Goal: Task Accomplishment & Management: Complete application form

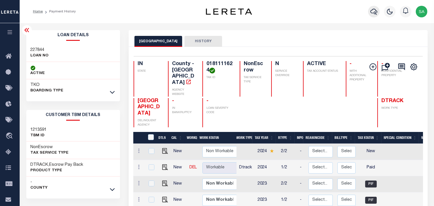
click at [370, 10] on button "button" at bounding box center [374, 12] width 12 height 12
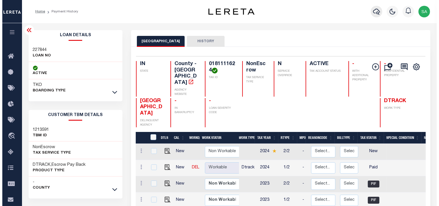
scroll to position [0, 131]
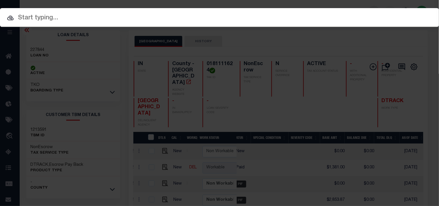
click at [339, 19] on input "text" at bounding box center [219, 18] width 439 height 10
paste input "400102811"
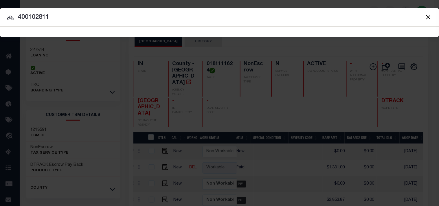
type input "400102811"
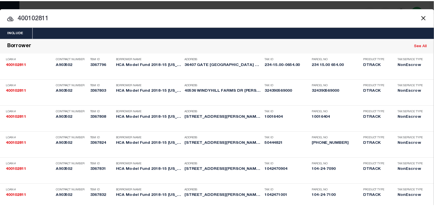
scroll to position [1909, 0]
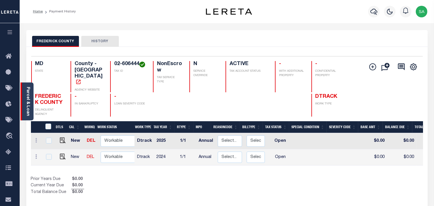
click at [28, 103] on link "Parcel & Loan" at bounding box center [28, 101] width 4 height 29
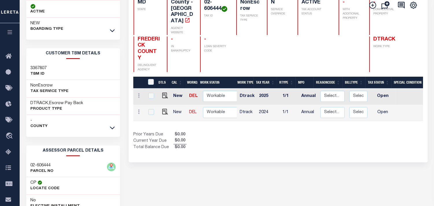
scroll to position [64, 0]
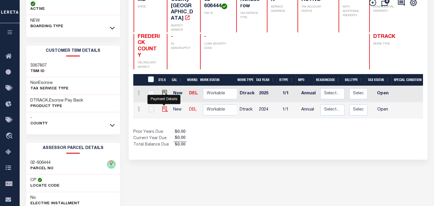
click at [164, 106] on img "" at bounding box center [165, 109] width 6 height 6
checkbox input "true"
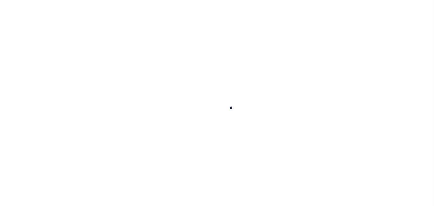
checkbox input "false"
type input "Annual"
type input "[DATE]"
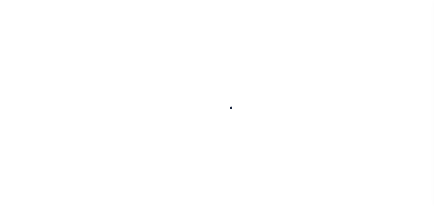
select select "OP2"
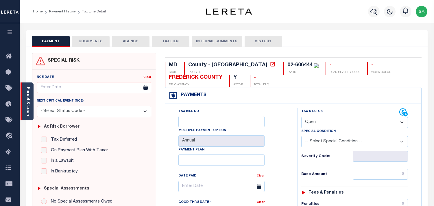
click at [27, 102] on link "Parcel & Loan" at bounding box center [28, 101] width 4 height 29
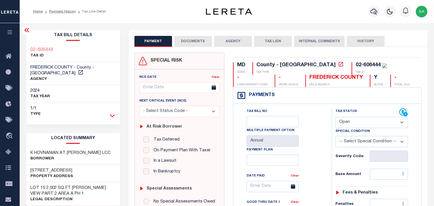
click at [111, 113] on icon at bounding box center [112, 116] width 5 height 6
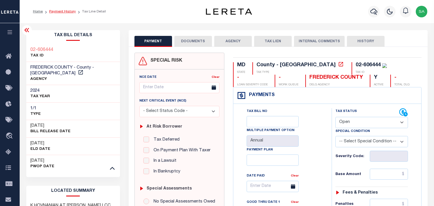
click at [69, 10] on link "Payment History" at bounding box center [62, 11] width 27 height 3
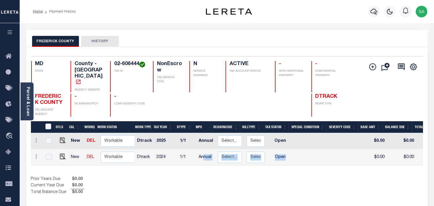
drag, startPoint x: 203, startPoint y: 157, endPoint x: 300, endPoint y: 157, distance: 97.5
click at [300, 157] on tr "New DEL Non Workable Workable Dtrack 2024 1/1 Annual Select... Payment Reversal…" at bounding box center [316, 157] width 571 height 16
drag, startPoint x: 279, startPoint y: 171, endPoint x: 276, endPoint y: 161, distance: 10.3
click at [279, 176] on div "Show Tax Lines before Bill Release Date Prior Years Due $0.00 Current Year Due …" at bounding box center [227, 185] width 392 height 19
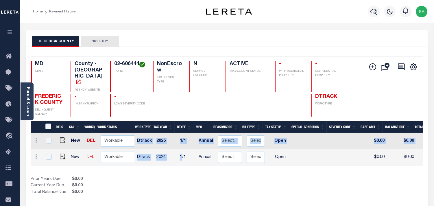
drag, startPoint x: 181, startPoint y: 157, endPoint x: 286, endPoint y: 159, distance: 105.4
click at [286, 159] on div "DTLS CAL WorkQ Work Status Work Type Tax Year RType MPO ReasonCode BillType Tax…" at bounding box center [227, 149] width 392 height 32
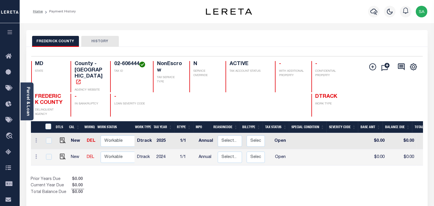
click at [276, 164] on div "DTLS CAL WorkQ Work Status Work Type Tax Year RType MPO ReasonCode BillType Tax…" at bounding box center [227, 158] width 392 height 74
click at [62, 154] on img "" at bounding box center [63, 157] width 6 height 6
checkbox input "true"
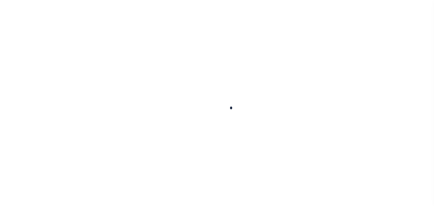
checkbox input "false"
type input "Annual"
type input "[DATE]"
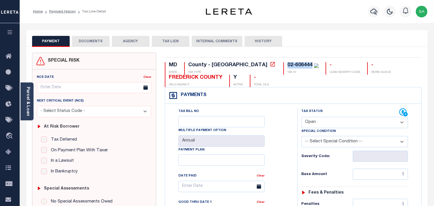
drag, startPoint x: 265, startPoint y: 61, endPoint x: 239, endPoint y: 65, distance: 25.4
copy div "02-606444"
click at [317, 122] on select "- Select Status Code - Open Due/Unpaid Paid Incomplete No Tax Due Internal Refu…" at bounding box center [355, 122] width 107 height 11
select select "NTX"
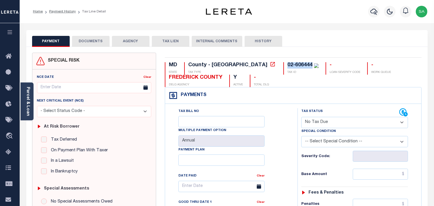
click at [302, 117] on select "- Select Status Code - Open Due/Unpaid Paid Incomplete No Tax Due Internal Refu…" at bounding box center [355, 122] width 107 height 11
type input "[DATE]"
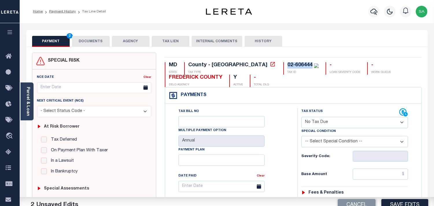
click at [323, 141] on select "-- Select Special Condition -- 3RD PARTY TAX LIEN AGENCY TAX LIEN (A.K.A Inside…" at bounding box center [355, 141] width 107 height 11
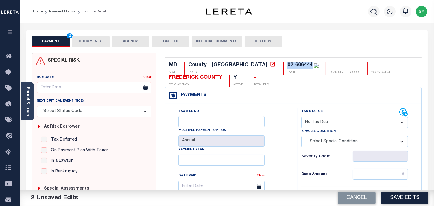
select select "7"
click at [302, 137] on select "-- Select Special Condition -- 3RD PARTY TAX LIEN AGENCY TAX LIEN (A.K.A Inside…" at bounding box center [355, 141] width 107 height 11
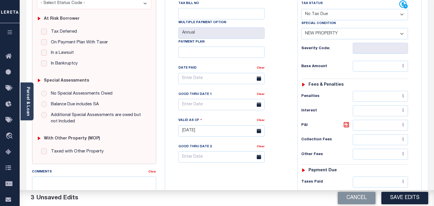
scroll to position [193, 0]
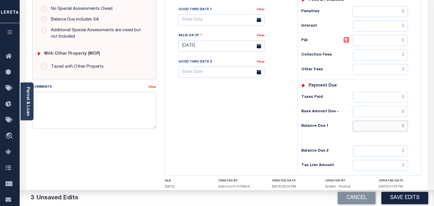
click at [375, 129] on input "text" at bounding box center [380, 126] width 55 height 11
click at [385, 128] on input "text" at bounding box center [380, 126] width 55 height 11
type input "$0.00"
click at [267, 125] on div "Tax Bill No Multiple Payment Option Annual Payment Plan" at bounding box center [230, 43] width 127 height 256
click at [106, 104] on textarea "Comments" at bounding box center [94, 110] width 124 height 36
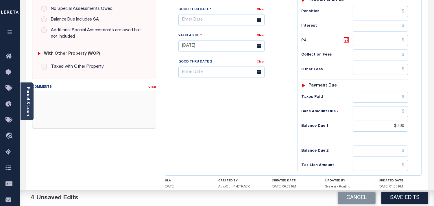
paste textarea "Refer 2025 1/1 line for Document."
type textarea "Refer 2025 1/1 line for Document."
click at [402, 201] on button "Save Edits" at bounding box center [405, 198] width 47 height 12
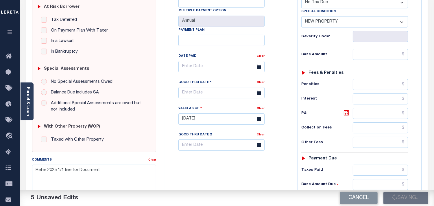
scroll to position [64, 0]
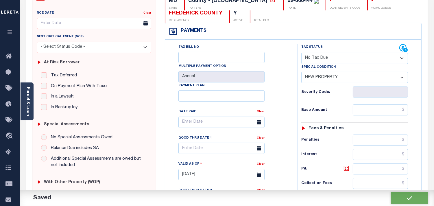
checkbox input "false"
type input "$0"
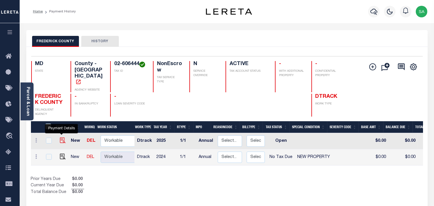
click at [60, 137] on img "" at bounding box center [63, 140] width 6 height 6
checkbox input "true"
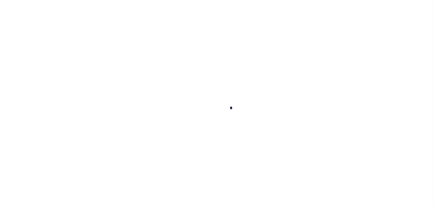
checkbox input "false"
type input "Annual"
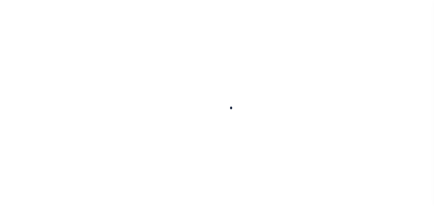
type input "[DATE]"
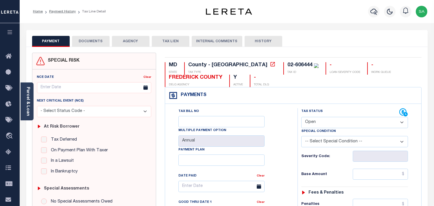
drag, startPoint x: 319, startPoint y: 119, endPoint x: 319, endPoint y: 126, distance: 6.4
click at [319, 126] on select "- Select Status Code - Open Due/Unpaid Paid Incomplete No Tax Due Internal Refu…" at bounding box center [355, 122] width 107 height 11
select select "PYD"
click at [302, 117] on select "- Select Status Code - Open Due/Unpaid Paid Incomplete No Tax Due Internal Refu…" at bounding box center [355, 122] width 107 height 11
type input "[DATE]"
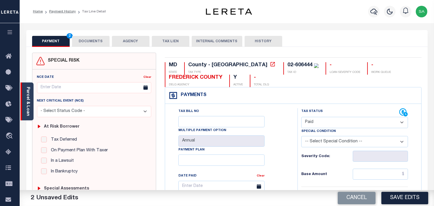
click at [33, 100] on div "Parcel & Loan" at bounding box center [27, 101] width 13 height 38
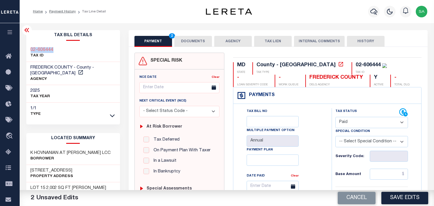
drag, startPoint x: 56, startPoint y: 50, endPoint x: 28, endPoint y: 52, distance: 28.4
click at [28, 52] on div "02-606444 TAX ID" at bounding box center [73, 53] width 94 height 18
copy h3 "02-606444"
click at [183, 40] on button "DOCUMENTS" at bounding box center [194, 41] width 38 height 11
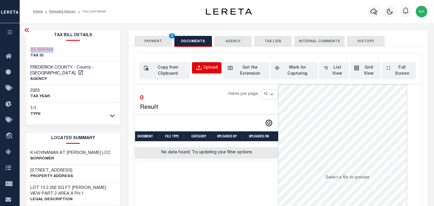
click at [195, 66] on button "Upload" at bounding box center [207, 67] width 30 height 11
select select "POP"
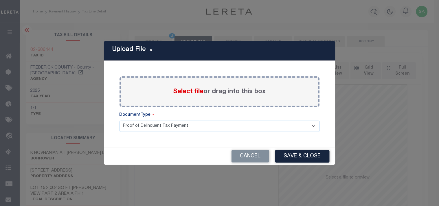
click at [192, 91] on span "Select file" at bounding box center [188, 92] width 30 height 6
click at [0, 0] on input "Select file or drag into this box" at bounding box center [0, 0] width 0 height 0
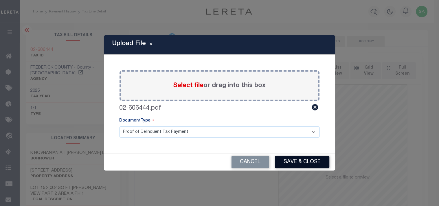
click at [309, 162] on button "Save & Close" at bounding box center [302, 162] width 54 height 12
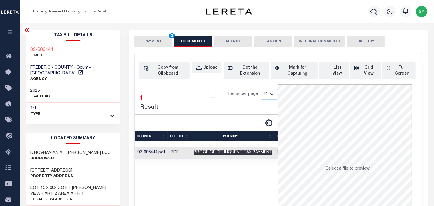
click at [236, 155] on span "Proof of Delinquent Tax Payment" at bounding box center [233, 152] width 78 height 4
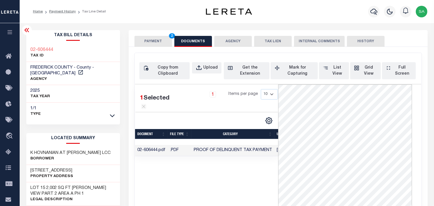
click at [161, 39] on button "PAYMENT 2" at bounding box center [154, 41] width 38 height 11
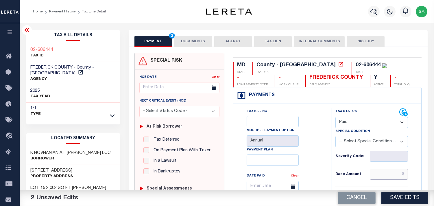
drag, startPoint x: 385, startPoint y: 175, endPoint x: 373, endPoint y: 173, distance: 12.3
click at [385, 175] on input "text" at bounding box center [389, 174] width 38 height 11
paste input "6,393.48"
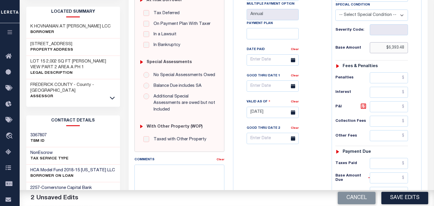
scroll to position [193, 0]
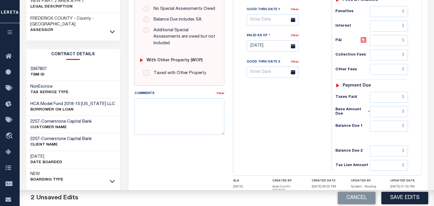
type input "$6,393.48"
click at [386, 98] on input "text" at bounding box center [389, 97] width 38 height 11
paste input "6,393.48"
type input "$6,393.48"
click at [401, 129] on input "text" at bounding box center [389, 126] width 38 height 11
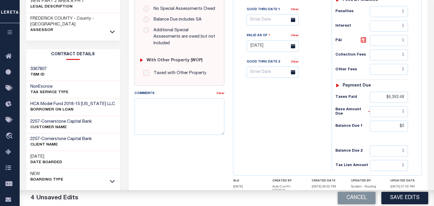
type input "$0.00"
click at [269, 117] on div "Tax Bill No Multiple Payment Option Annual Payment Plan" at bounding box center [281, 43] width 93 height 256
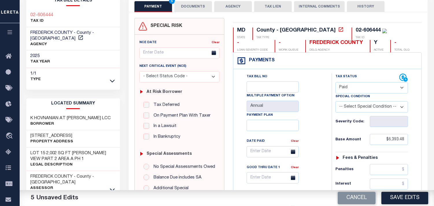
scroll to position [32, 0]
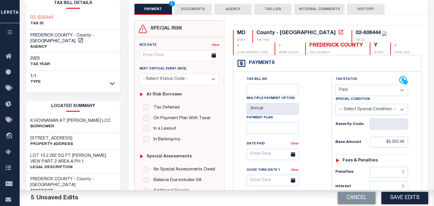
click at [109, 81] on link at bounding box center [112, 83] width 7 height 4
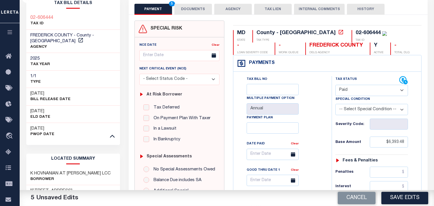
scroll to position [0, 0]
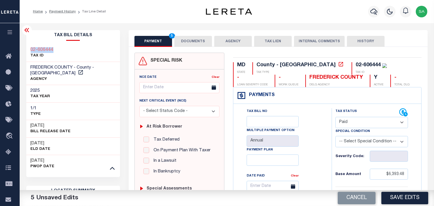
drag, startPoint x: 58, startPoint y: 48, endPoint x: 30, endPoint y: 51, distance: 28.2
click at [30, 51] on div "02-606444 TAX ID" at bounding box center [73, 53] width 94 height 18
copy h3 "02-606444"
click at [197, 44] on button "DOCUMENTS" at bounding box center [194, 41] width 38 height 11
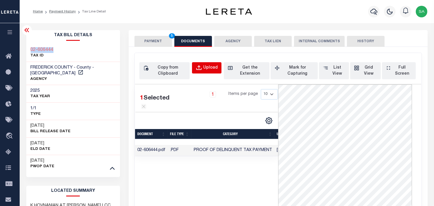
click at [211, 64] on button "Upload" at bounding box center [207, 67] width 30 height 11
select select "POP"
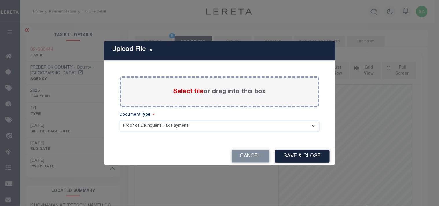
click at [198, 90] on span "Select file" at bounding box center [188, 92] width 30 height 6
click at [0, 0] on input "Select file or drag into this box" at bounding box center [0, 0] width 0 height 0
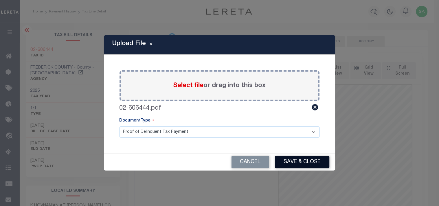
click at [319, 166] on button "Save & Close" at bounding box center [302, 162] width 54 height 12
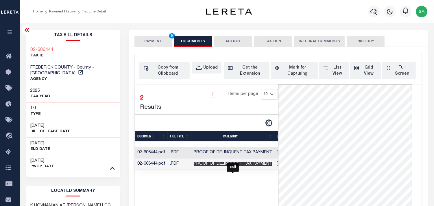
click at [253, 163] on span "Proof of Delinquent Tax Payment" at bounding box center [233, 164] width 78 height 4
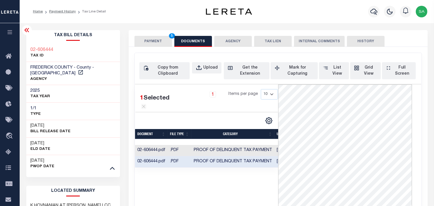
click at [155, 41] on button "PAYMENT 5" at bounding box center [154, 41] width 38 height 11
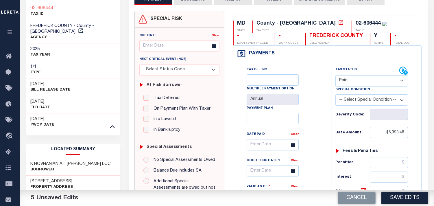
scroll to position [193, 0]
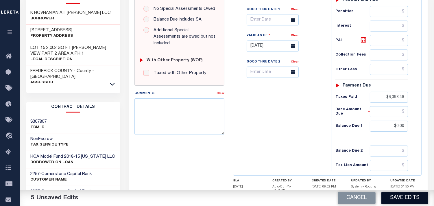
click at [394, 197] on button "Save Edits" at bounding box center [405, 198] width 47 height 12
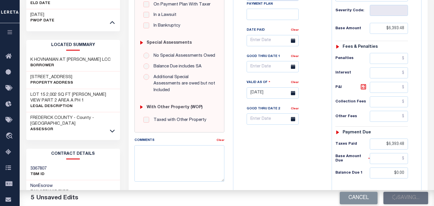
scroll to position [96, 0]
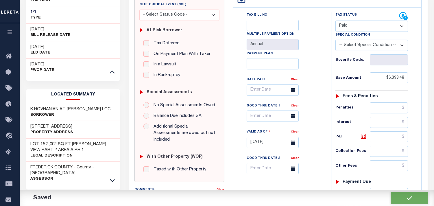
checkbox input "false"
type input "$6,393.48"
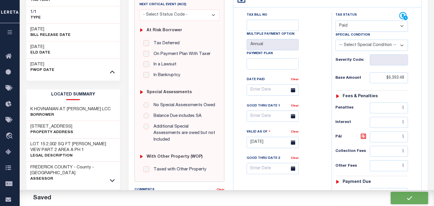
type input "$6,393.48"
type input "$0"
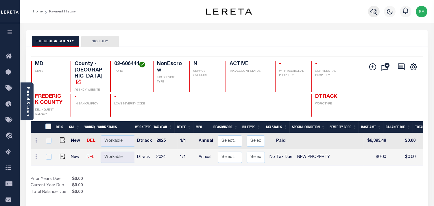
click at [370, 11] on button "button" at bounding box center [374, 12] width 12 height 12
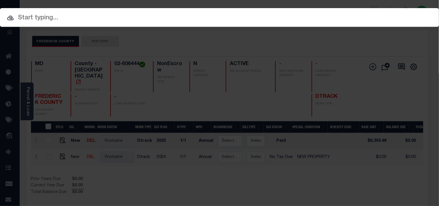
click at [363, 12] on div "Include Loans TBM Customers Borrowers Payments (Lender Non-Disb) Payments (Lend…" at bounding box center [219, 17] width 439 height 19
paste input "400102811"
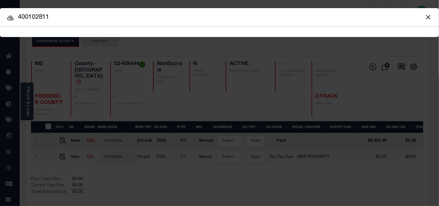
type input "400102811"
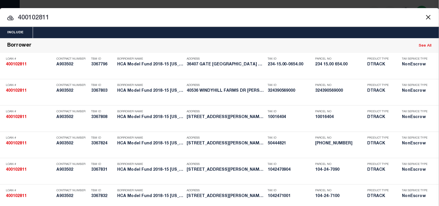
scroll to position [1856, 0]
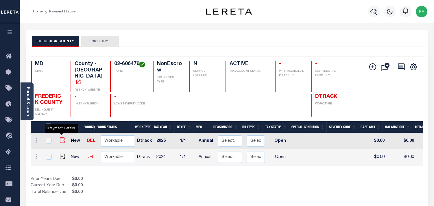
click at [63, 137] on img "" at bounding box center [63, 140] width 6 height 6
checkbox input "true"
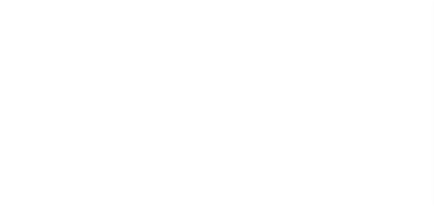
select select "OP2"
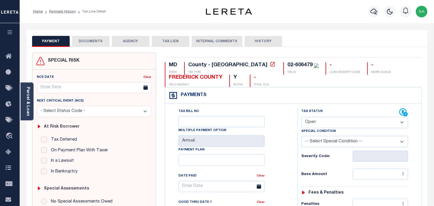
drag, startPoint x: 90, startPoint y: 38, endPoint x: 54, endPoint y: 70, distance: 48.2
click at [89, 39] on button "DOCUMENTS" at bounding box center [91, 41] width 38 height 11
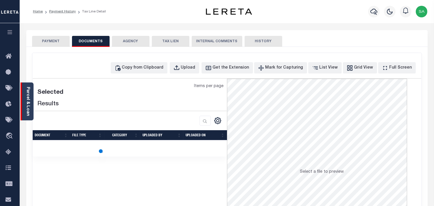
click at [29, 107] on link "Parcel & Loan" at bounding box center [28, 101] width 4 height 29
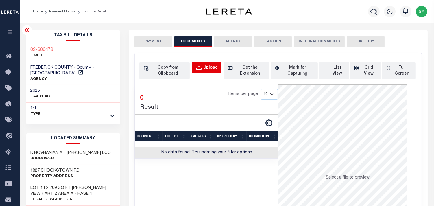
click at [207, 71] on div "Upload" at bounding box center [210, 68] width 14 height 6
select select "POP"
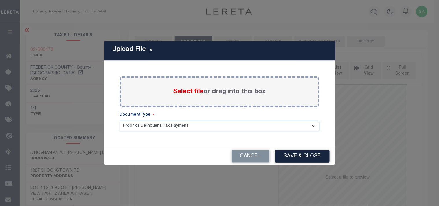
click at [190, 94] on span "Select file" at bounding box center [188, 92] width 30 height 6
click at [0, 0] on input "Select file or drag into this box" at bounding box center [0, 0] width 0 height 0
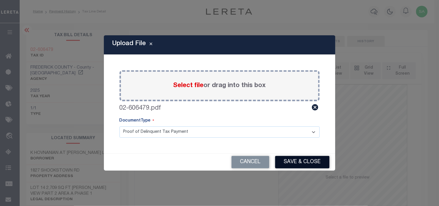
click at [311, 164] on button "Save & Close" at bounding box center [302, 162] width 54 height 12
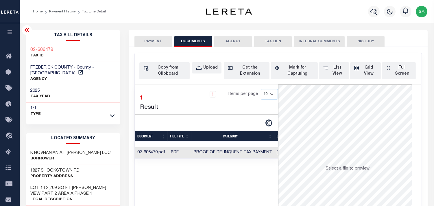
click at [157, 42] on button "PAYMENT" at bounding box center [154, 41] width 38 height 11
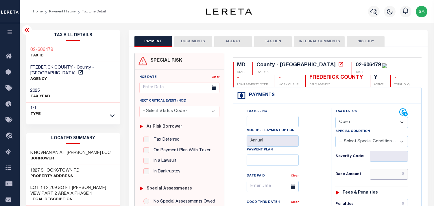
drag, startPoint x: 382, startPoint y: 174, endPoint x: 338, endPoint y: 153, distance: 48.7
click at [382, 174] on input "text" at bounding box center [389, 174] width 38 height 11
paste input "5,526.34"
type input "$5,526.34"
type input "[DATE]"
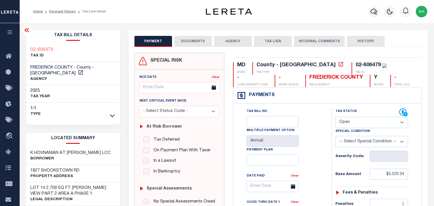
click at [344, 126] on select "- Select Status Code - Open Due/Unpaid Paid Incomplete No Tax Due Internal Refu…" at bounding box center [372, 122] width 73 height 11
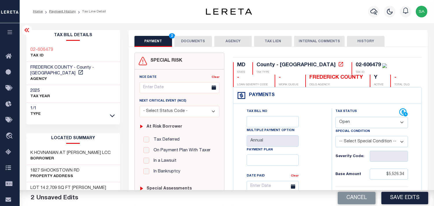
select select "PYD"
click at [336, 117] on select "- Select Status Code - Open Due/Unpaid Paid Incomplete No Tax Due Internal Refu…" at bounding box center [372, 122] width 73 height 11
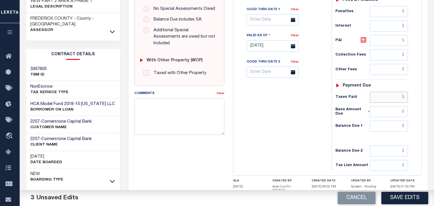
click at [391, 98] on input "text" at bounding box center [389, 97] width 38 height 11
paste input "5,526.34"
type input "$5,526.34"
click at [403, 129] on input "text" at bounding box center [389, 126] width 38 height 11
type input "$0.00"
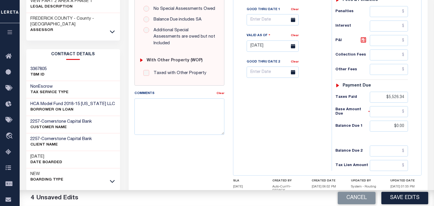
click at [284, 121] on div "Tax Bill No Multiple Payment Option Annual Payment Plan" at bounding box center [281, 43] width 93 height 256
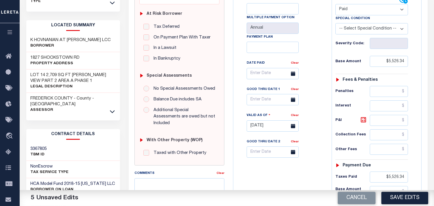
scroll to position [0, 0]
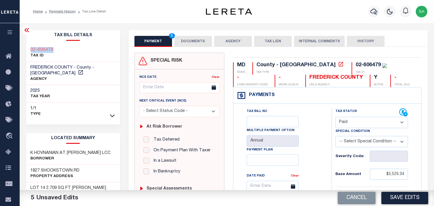
drag, startPoint x: 55, startPoint y: 50, endPoint x: 27, endPoint y: 50, distance: 28.4
click at [27, 50] on div "02-606479 TAX ID" at bounding box center [73, 53] width 94 height 18
copy h3 "02-606479"
click at [200, 40] on button "DOCUMENTS" at bounding box center [194, 41] width 38 height 11
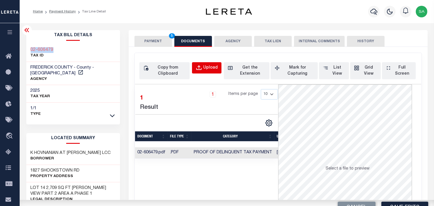
click at [212, 64] on button "Upload" at bounding box center [207, 67] width 30 height 11
select select "POP"
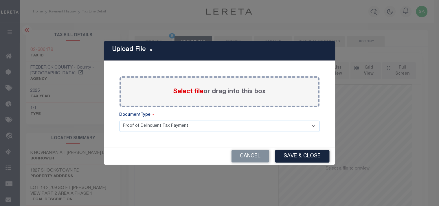
click at [197, 96] on label "Select file or drag into this box" at bounding box center [219, 92] width 93 height 10
click at [0, 0] on input "Select file or drag into this box" at bounding box center [0, 0] width 0 height 0
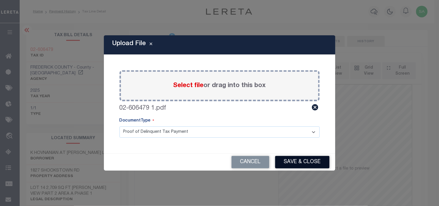
click at [297, 160] on button "Save & Close" at bounding box center [302, 162] width 54 height 12
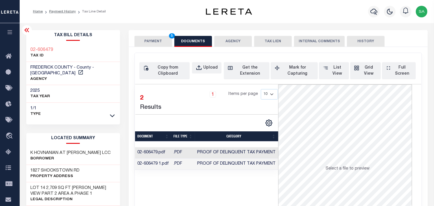
click at [270, 167] on td "Proof of Delinquent Tax Payment" at bounding box center [236, 164] width 83 height 11
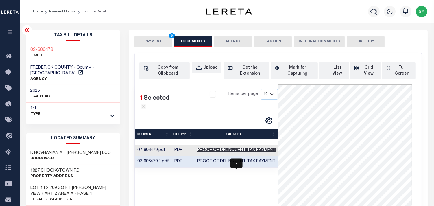
drag, startPoint x: 206, startPoint y: 159, endPoint x: 198, endPoint y: 130, distance: 30.1
click at [206, 152] on span "Proof of Delinquent Tax Payment" at bounding box center [236, 150] width 78 height 4
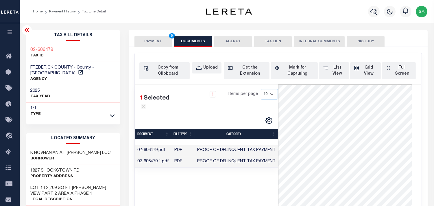
click at [157, 41] on button "PAYMENT 5" at bounding box center [154, 41] width 38 height 11
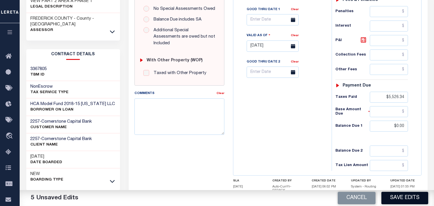
click at [395, 196] on button "Save Edits" at bounding box center [405, 198] width 47 height 12
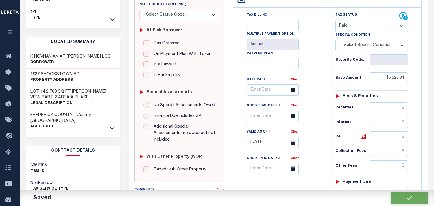
checkbox input "false"
type input "$5,526.34"
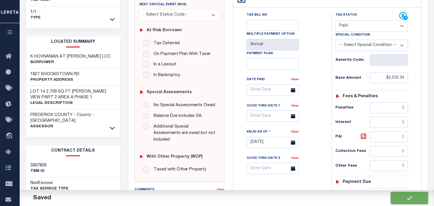
type input "$5,526.34"
type input "$0"
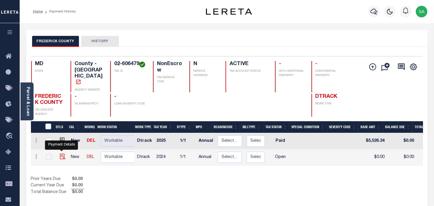
click at [62, 154] on img "" at bounding box center [63, 157] width 6 height 6
checkbox input "true"
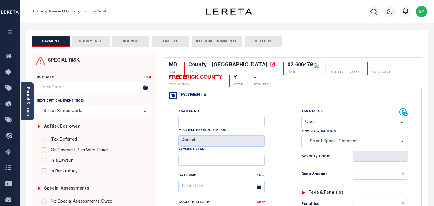
click at [25, 109] on div "Parcel & Loan" at bounding box center [27, 101] width 13 height 38
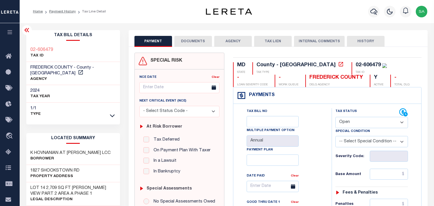
drag, startPoint x: 358, startPoint y: 121, endPoint x: 357, endPoint y: 126, distance: 5.5
click at [358, 121] on select "- Select Status Code - Open Due/Unpaid Paid Incomplete No Tax Due Internal Refu…" at bounding box center [372, 122] width 73 height 11
select select "NTX"
click at [336, 117] on select "- Select Status Code - Open Due/Unpaid Paid Incomplete No Tax Due Internal Refu…" at bounding box center [372, 122] width 73 height 11
type input "[DATE]"
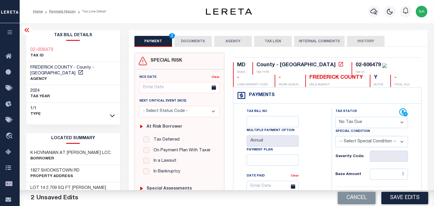
click at [356, 144] on select "-- Select Special Condition -- 3RD PARTY TAX LIEN AGENCY TAX LIEN (A.K.A Inside…" at bounding box center [372, 141] width 73 height 11
select select "7"
click at [336, 137] on select "-- Select Special Condition -- 3RD PARTY TAX LIEN AGENCY TAX LIEN (A.K.A Inside…" at bounding box center [372, 141] width 73 height 11
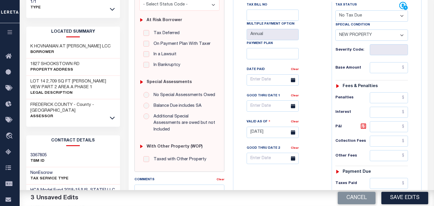
scroll to position [161, 0]
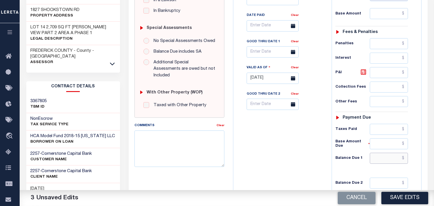
click at [389, 159] on input "text" at bounding box center [389, 158] width 38 height 11
type input "$0.00"
click at [313, 147] on div "Tax Bill No Multiple Payment Option Annual Payment Plan" at bounding box center [281, 76] width 93 height 256
click at [406, 195] on button "Save Edits" at bounding box center [405, 198] width 47 height 12
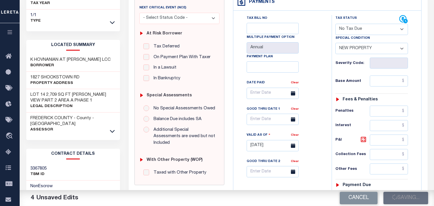
scroll to position [0, 0]
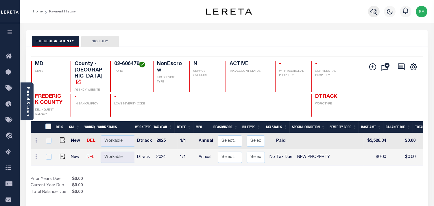
click at [375, 11] on icon "button" at bounding box center [374, 11] width 7 height 7
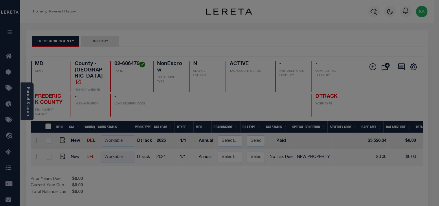
click at [0, 0] on input "text" at bounding box center [0, 0] width 0 height 0
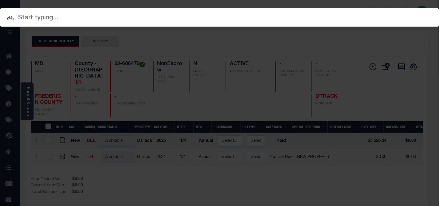
paste input "7037627"
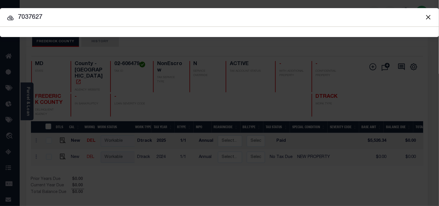
type input "7037627"
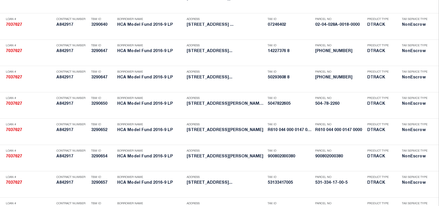
scroll to position [2226, 0]
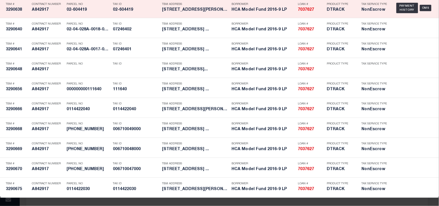
click at [137, 12] on h5 "02-604419" at bounding box center [136, 10] width 46 height 5
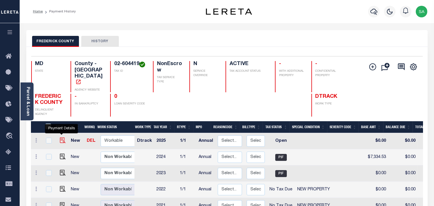
click at [60, 137] on img "" at bounding box center [63, 140] width 6 height 6
checkbox input "true"
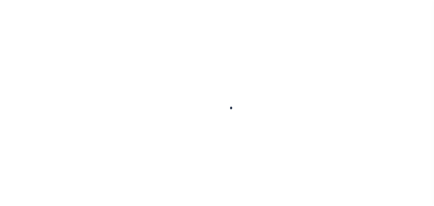
checkbox input "false"
type input "Annual"
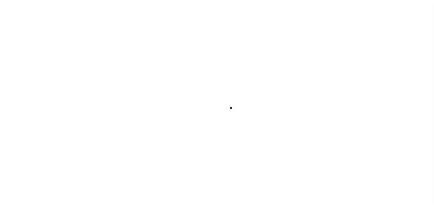
type input "10/01/2024"
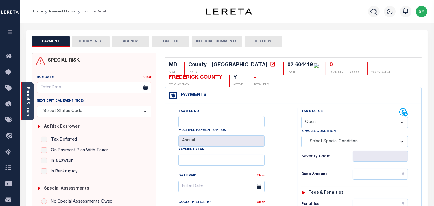
click at [28, 88] on link "Parcel & Loan" at bounding box center [28, 101] width 4 height 29
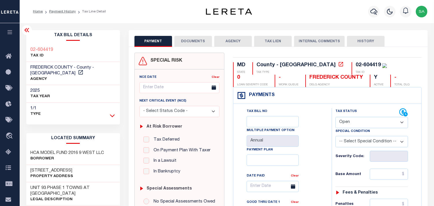
click at [112, 113] on icon at bounding box center [112, 116] width 5 height 6
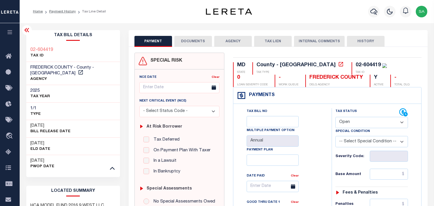
drag, startPoint x: 363, startPoint y: 119, endPoint x: 360, endPoint y: 128, distance: 9.8
click at [363, 119] on select "- Select Status Code - Open Due/Unpaid Paid Incomplete No Tax Due Internal Refu…" at bounding box center [372, 122] width 73 height 11
select select "PYD"
click at [336, 117] on select "- Select Status Code - Open Due/Unpaid Paid Incomplete No Tax Due Internal Refu…" at bounding box center [372, 122] width 73 height 11
type input "[DATE]"
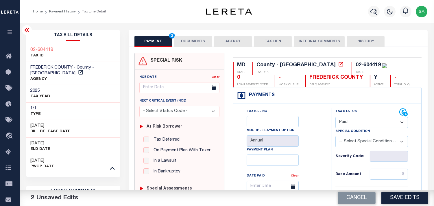
click at [199, 40] on button "DOCUMENTS" at bounding box center [194, 41] width 38 height 11
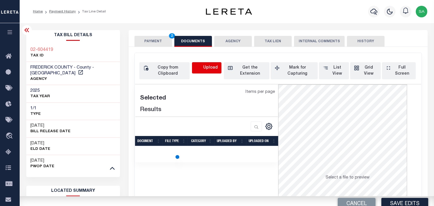
click at [201, 65] on icon "button" at bounding box center [199, 68] width 6 height 6
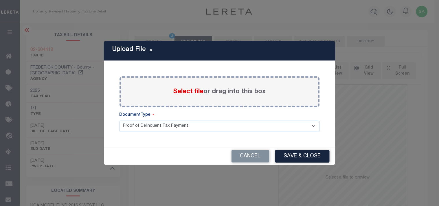
click at [197, 93] on span "Select file" at bounding box center [188, 92] width 30 height 6
click at [0, 0] on input "Select file or drag into this box" at bounding box center [0, 0] width 0 height 0
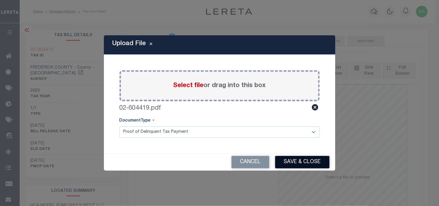
click at [299, 165] on button "Save & Close" at bounding box center [302, 162] width 54 height 12
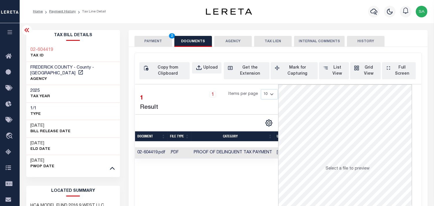
click at [160, 44] on button "PAYMENT 2" at bounding box center [154, 41] width 38 height 11
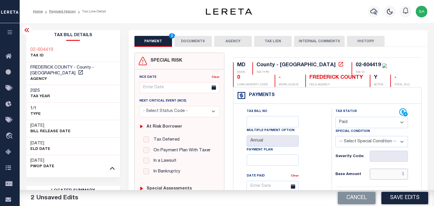
drag, startPoint x: 383, startPoint y: 174, endPoint x: 344, endPoint y: 166, distance: 39.1
click at [383, 174] on input "text" at bounding box center [389, 174] width 38 height 11
paste input "8,354.69"
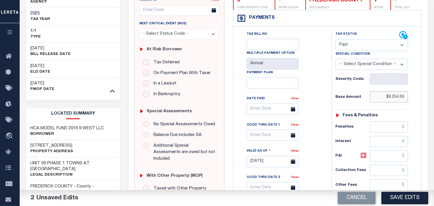
scroll to position [193, 0]
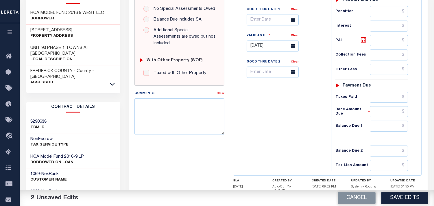
type input "$8,354.69"
drag, startPoint x: 391, startPoint y: 125, endPoint x: 383, endPoint y: 126, distance: 8.1
click at [391, 125] on input "text" at bounding box center [389, 126] width 38 height 11
type input "$0.00"
click at [329, 128] on div "Tax Status Status" at bounding box center [374, 43] width 93 height 256
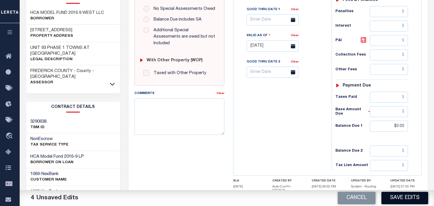
click at [399, 198] on button "Save Edits" at bounding box center [405, 198] width 47 height 12
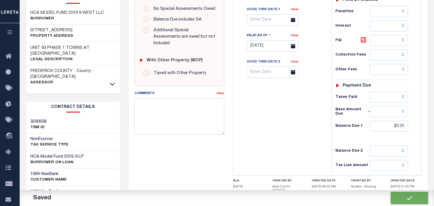
checkbox input "false"
type input "$8,354.69"
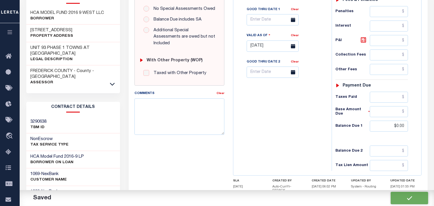
type input "$0"
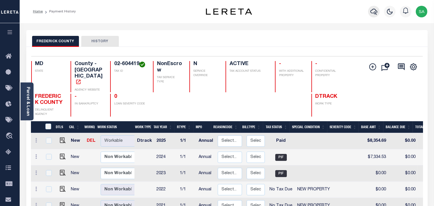
click at [374, 10] on icon "button" at bounding box center [374, 11] width 7 height 7
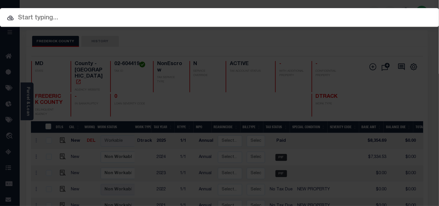
click at [349, 15] on div "Include Loans TBM Customers Borrowers Payments (Lender Non-Disb) Payments (Lend…" at bounding box center [219, 17] width 439 height 19
paste input "300719032"
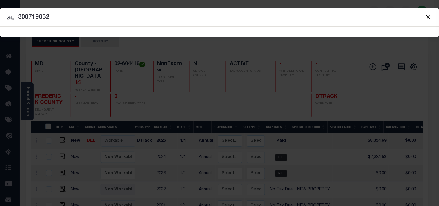
type input "300719032"
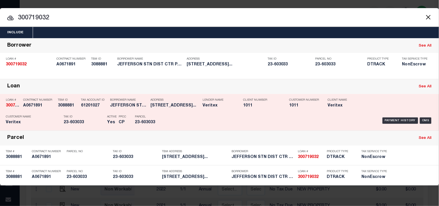
click at [91, 124] on h5 "23-603033" at bounding box center [84, 122] width 41 height 5
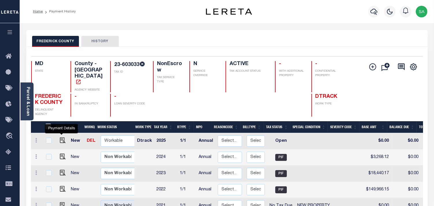
drag, startPoint x: 61, startPoint y: 133, endPoint x: 69, endPoint y: 132, distance: 7.5
click at [61, 137] on img "" at bounding box center [63, 140] width 6 height 6
checkbox input "true"
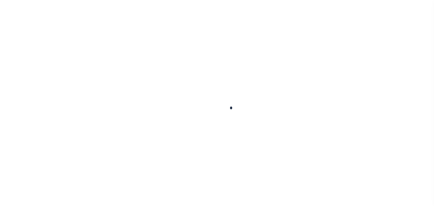
checkbox input "false"
type input "Annual"
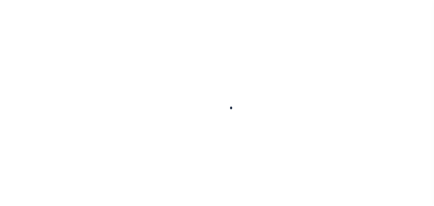
type input "[DATE]"
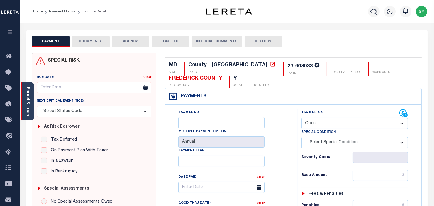
click at [31, 104] on div "Parcel & Loan" at bounding box center [27, 101] width 13 height 38
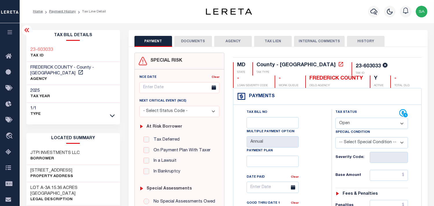
click at [355, 125] on select "- Select Status Code - Open Due/Unpaid Paid Incomplete No Tax Due Internal Refu…" at bounding box center [372, 123] width 73 height 11
select select "PYD"
click at [336, 118] on select "- Select Status Code - Open Due/Unpaid Paid Incomplete No Tax Due Internal Refu…" at bounding box center [372, 123] width 73 height 11
type input "[DATE]"
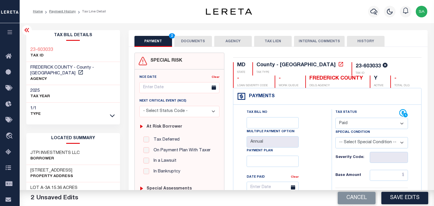
click at [197, 42] on button "DOCUMENTS" at bounding box center [194, 41] width 38 height 11
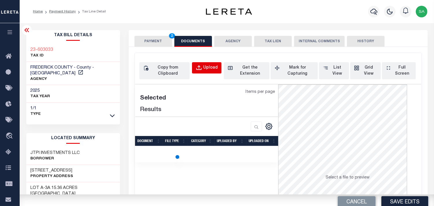
click at [204, 66] on div "Upload" at bounding box center [210, 68] width 14 height 6
select select "POP"
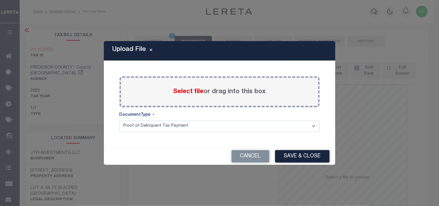
click at [204, 85] on div "Select file or drag into this box" at bounding box center [220, 91] width 200 height 31
click at [177, 89] on span "Select file" at bounding box center [188, 92] width 30 height 6
click at [0, 0] on input "Select file or drag into this box" at bounding box center [0, 0] width 0 height 0
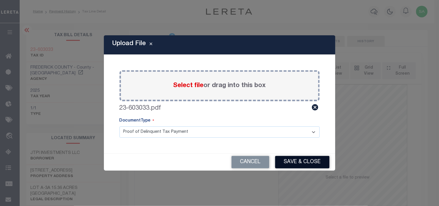
click at [285, 159] on button "Save & Close" at bounding box center [302, 162] width 54 height 12
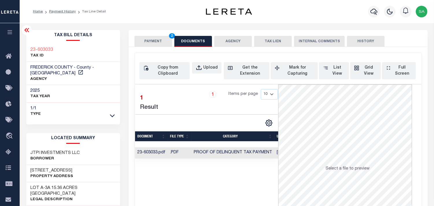
click at [232, 150] on td "Proof of Delinquent Tax Payment" at bounding box center [233, 152] width 83 height 11
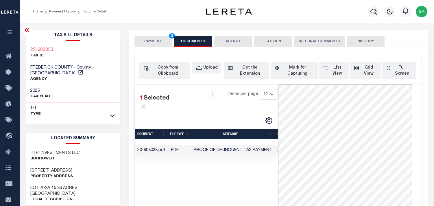
click at [146, 45] on button "PAYMENT 2" at bounding box center [154, 41] width 38 height 11
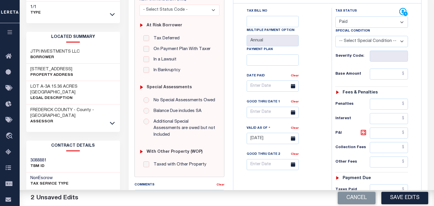
scroll to position [64, 0]
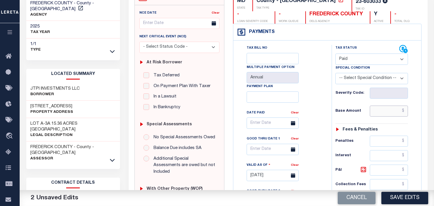
click at [390, 108] on input "text" at bounding box center [389, 111] width 38 height 11
paste input "355,130.20"
type input "$355,130.20"
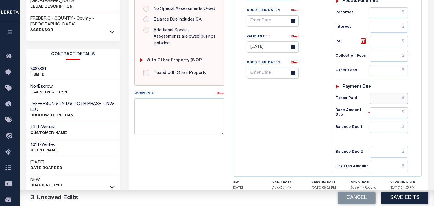
click at [392, 95] on input "text" at bounding box center [389, 98] width 38 height 11
paste input "355,130.20"
type input "$355,130.20"
drag, startPoint x: 329, startPoint y: 117, endPoint x: 407, endPoint y: 127, distance: 78.5
click at [330, 117] on div "Tax Status Status" at bounding box center [374, 44] width 93 height 256
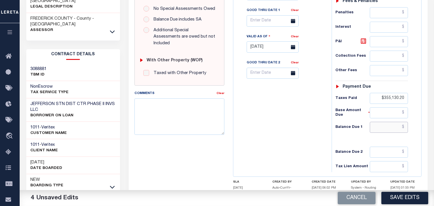
click at [395, 127] on input "text" at bounding box center [389, 127] width 38 height 11
type input "$0.00"
click at [299, 126] on div "Tax Bill No Multiple Payment Option Annual Payment Plan" at bounding box center [281, 44] width 93 height 256
click at [403, 196] on button "Save Edits" at bounding box center [405, 198] width 47 height 12
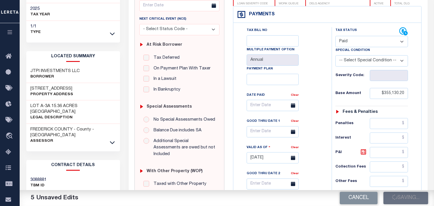
scroll to position [64, 0]
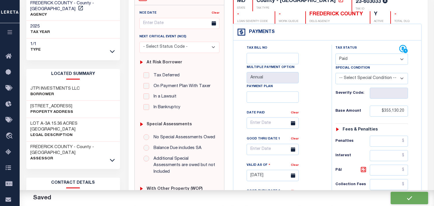
checkbox input "false"
type input "$355,130.2"
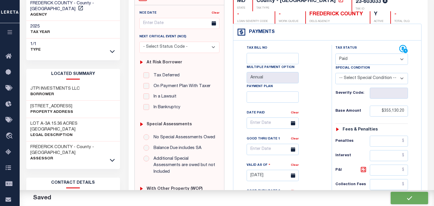
type input "$355,130.2"
type input "$0"
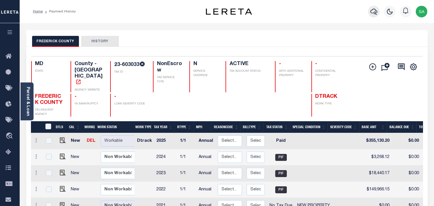
click at [377, 11] on icon "button" at bounding box center [374, 12] width 7 height 6
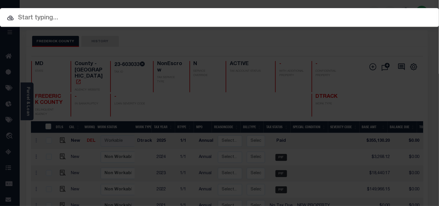
click at [358, 14] on div "Include Loans TBM Customers Borrowers Payments (Lender Non-Disb) Payments (Lend…" at bounding box center [219, 17] width 439 height 19
paste input "300717967"
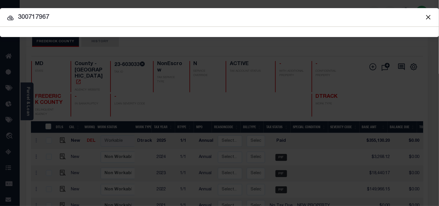
type input "300717967"
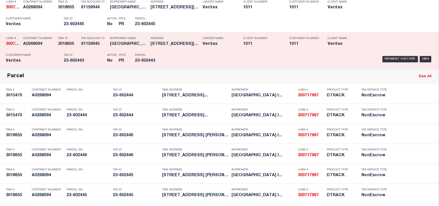
scroll to position [390, 0]
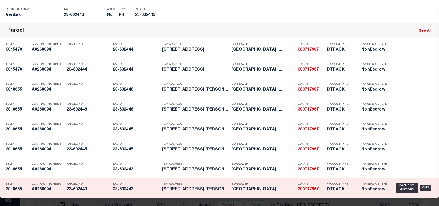
click at [148, 187] on h5 "23-602443" at bounding box center [136, 189] width 46 height 5
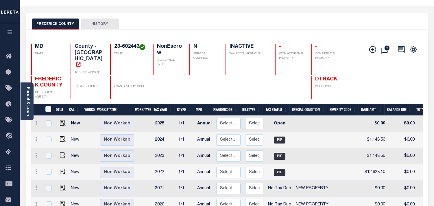
scroll to position [32, 0]
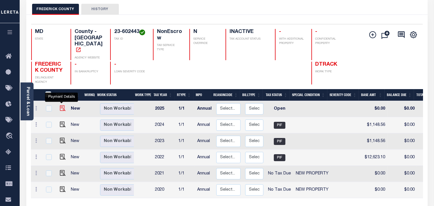
click at [61, 105] on img "" at bounding box center [63, 108] width 6 height 6
checkbox input "true"
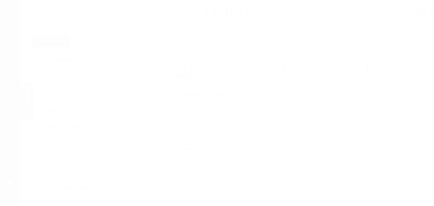
select select "OP2"
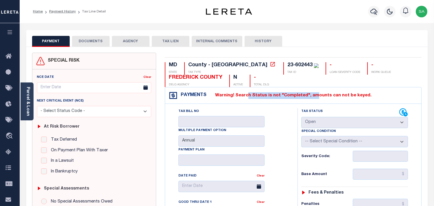
drag, startPoint x: 245, startPoint y: 96, endPoint x: 309, endPoint y: 96, distance: 64.5
click at [309, 96] on label "Warning! Search Status is not "Completed", amounts can not be keyed." at bounding box center [289, 95] width 165 height 7
click at [329, 97] on label "Warning! Search Status is not "Completed", amounts can not be keyed." at bounding box center [289, 95] width 165 height 7
click at [374, 12] on icon "button" at bounding box center [374, 11] width 7 height 7
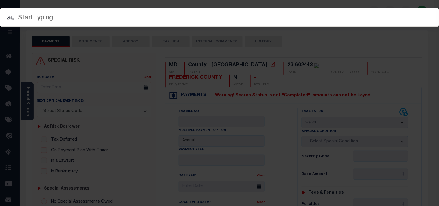
click at [337, 13] on div "Include Loans TBM Customers Borrowers Payments (Lender Non-Disb) Payments (Lend…" at bounding box center [219, 17] width 439 height 19
paste input "23-602443"
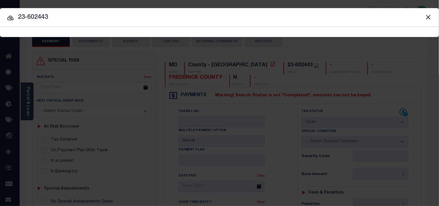
type input "23-602443"
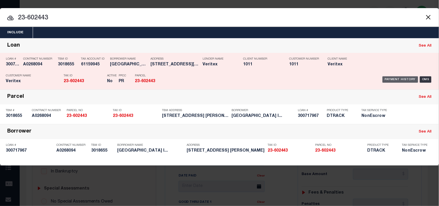
click at [412, 79] on div "Payment History" at bounding box center [401, 79] width 36 height 6
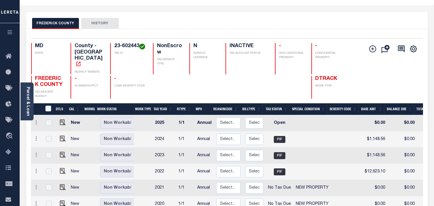
scroll to position [32, 0]
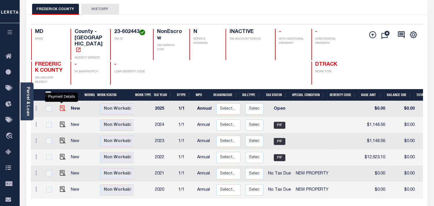
click at [62, 105] on img "" at bounding box center [63, 108] width 6 height 6
checkbox input "true"
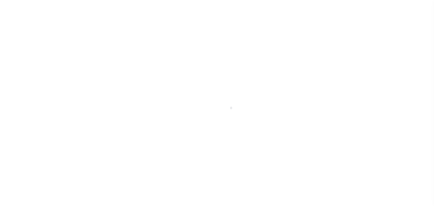
select select "OP2"
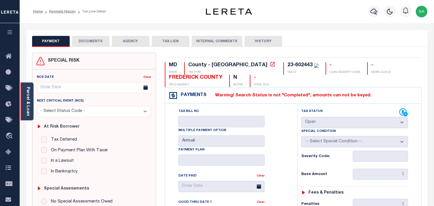
click at [24, 102] on div "Parcel & Loan" at bounding box center [27, 101] width 13 height 38
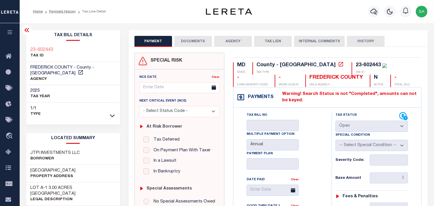
click at [198, 41] on button "DOCUMENTS" at bounding box center [194, 41] width 38 height 11
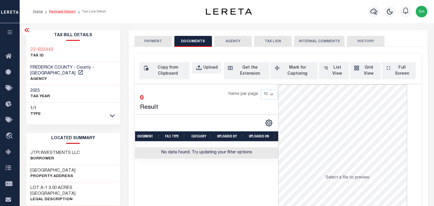
click at [69, 12] on link "Payment History" at bounding box center [62, 11] width 27 height 3
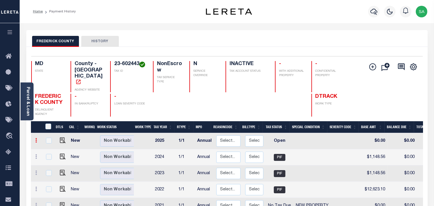
click at [37, 139] on link at bounding box center [36, 141] width 6 height 5
click at [51, 157] on img at bounding box center [50, 160] width 6 height 6
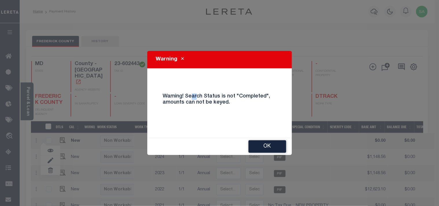
drag, startPoint x: 192, startPoint y: 99, endPoint x: 252, endPoint y: 99, distance: 60.2
click at [219, 99] on h4 "Warning! Search Status is not "Completed", amounts can not be keyed." at bounding box center [220, 99] width 122 height 12
click at [257, 145] on button "OK" at bounding box center [268, 146] width 38 height 12
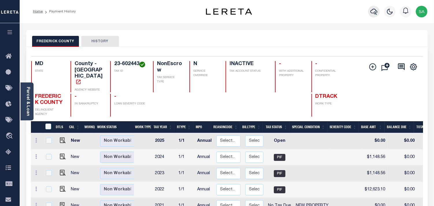
click at [375, 11] on icon "button" at bounding box center [374, 11] width 7 height 7
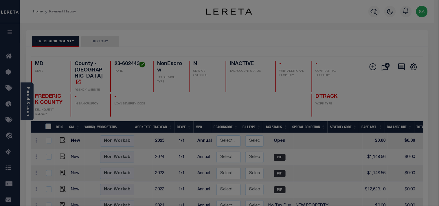
click at [343, 11] on body "Home Payment History Profile Sign out" at bounding box center [219, 181] width 439 height 363
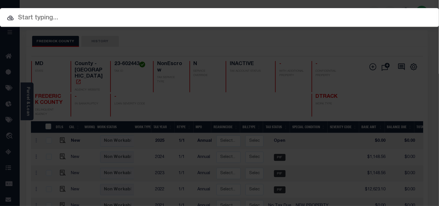
paste input "300717967"
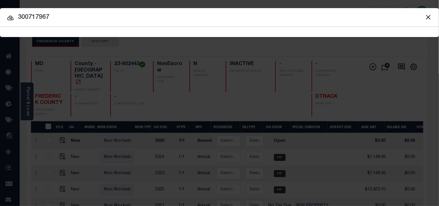
type input "300717967"
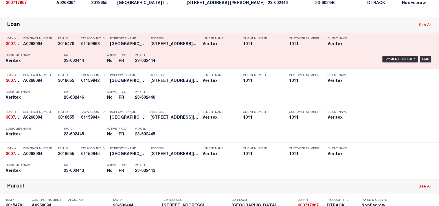
scroll to position [172, 0]
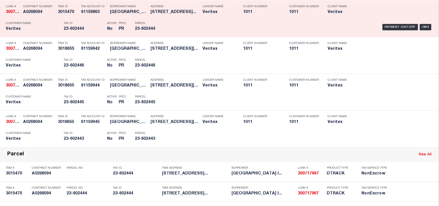
click at [161, 36] on div "Parcel 23-602444" at bounding box center [148, 27] width 35 height 17
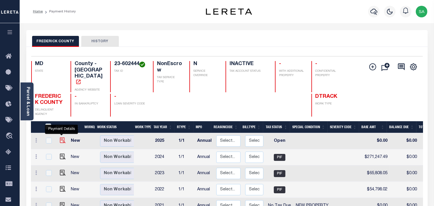
click at [61, 137] on img "" at bounding box center [63, 140] width 6 height 6
checkbox input "true"
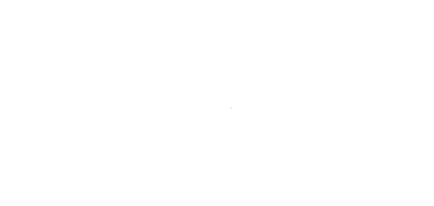
select select "OP2"
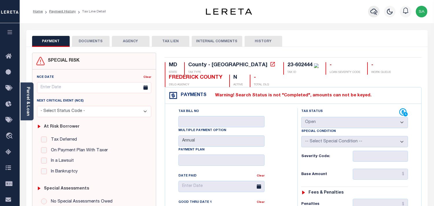
click at [374, 14] on icon "button" at bounding box center [374, 11] width 7 height 7
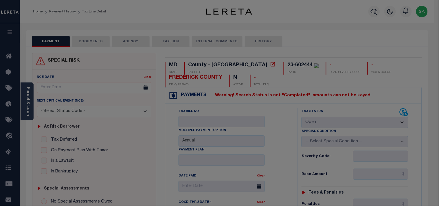
click at [0, 0] on div "Include Loans TBM Customers Borrowers Payments (Lender Non-Disb) Payments (Lend…" at bounding box center [0, 0] width 0 height 0
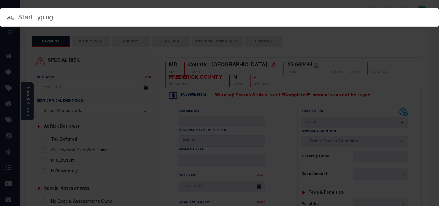
paste input "20010000531087"
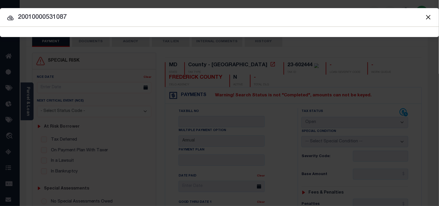
type input "20010000531087"
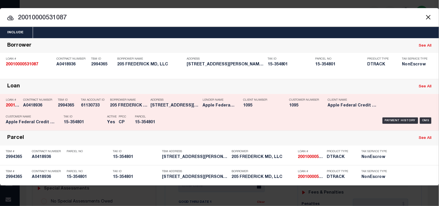
click at [94, 118] on p "Tax ID" at bounding box center [84, 116] width 41 height 3
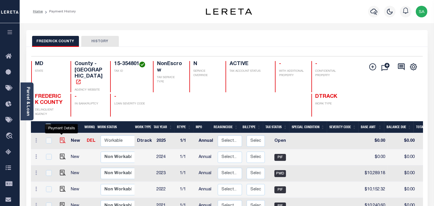
click at [61, 137] on img "" at bounding box center [63, 140] width 6 height 6
checkbox input "true"
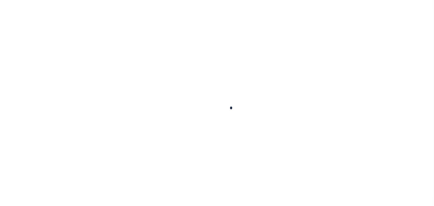
checkbox input "false"
type input "Annual"
type input "[DATE]"
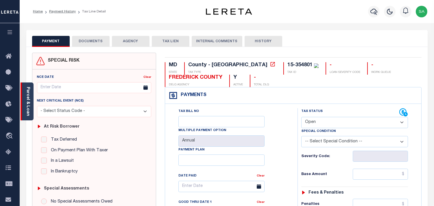
click at [29, 99] on link "Parcel & Loan" at bounding box center [28, 101] width 4 height 29
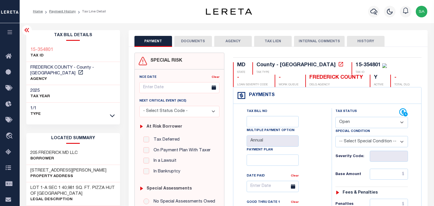
drag, startPoint x: 357, startPoint y: 123, endPoint x: 355, endPoint y: 126, distance: 3.5
click at [357, 123] on select "- Select Status Code - Open Due/Unpaid Paid Incomplete No Tax Due Internal Refu…" at bounding box center [372, 122] width 73 height 11
select select "PYD"
click at [336, 117] on select "- Select Status Code - Open Due/Unpaid Paid Incomplete No Tax Due Internal Refu…" at bounding box center [372, 122] width 73 height 11
type input "[DATE]"
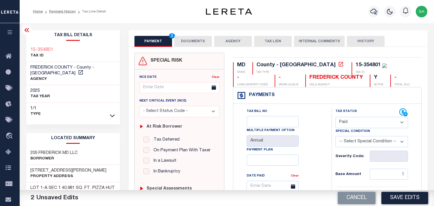
click at [194, 43] on button "DOCUMENTS" at bounding box center [194, 41] width 38 height 11
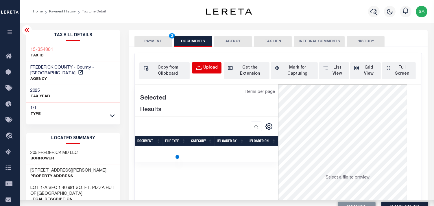
click at [207, 65] on div "Upload" at bounding box center [210, 68] width 14 height 6
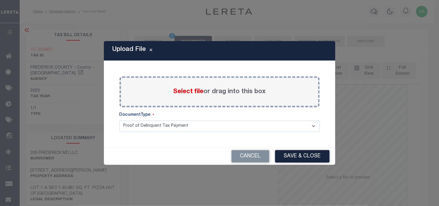
click at [192, 93] on span "Select file" at bounding box center [188, 92] width 30 height 6
click at [0, 0] on input "Select file or drag into this box" at bounding box center [0, 0] width 0 height 0
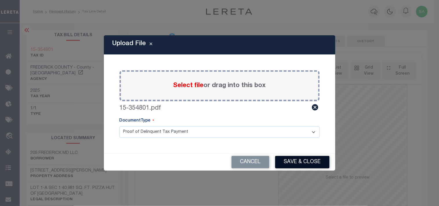
click at [299, 159] on button "Save & Close" at bounding box center [302, 162] width 54 height 12
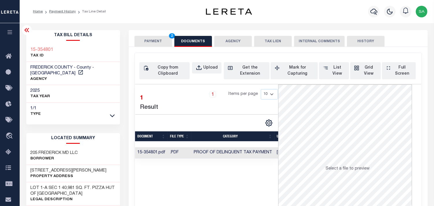
click at [147, 40] on button "PAYMENT 2" at bounding box center [154, 41] width 38 height 11
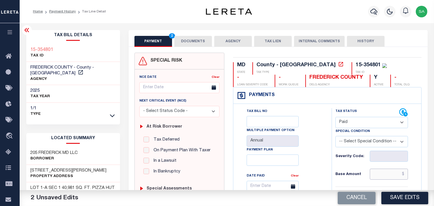
click at [390, 177] on input "text" at bounding box center [389, 174] width 38 height 11
paste input "11,067.53"
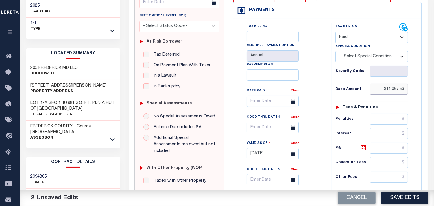
scroll to position [193, 0]
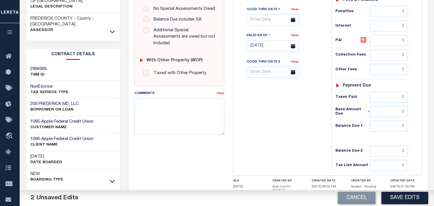
type input "$11,067.53"
drag, startPoint x: 392, startPoint y: 126, endPoint x: 362, endPoint y: 128, distance: 30.5
click at [392, 126] on input "text" at bounding box center [389, 126] width 38 height 11
type input "$0.00"
click at [290, 128] on div "Tax Bill No Multiple Payment Option Annual Payment Plan" at bounding box center [281, 43] width 93 height 256
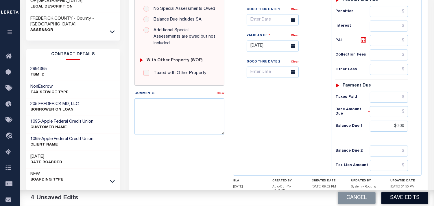
click at [406, 196] on button "Save Edits" at bounding box center [405, 198] width 47 height 12
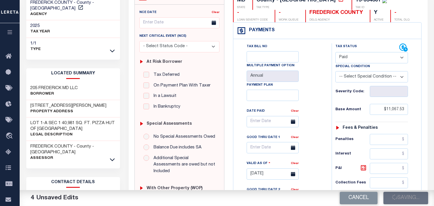
scroll to position [64, 0]
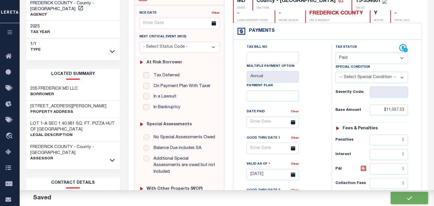
checkbox input "false"
type input "$11,067.53"
type input "$0"
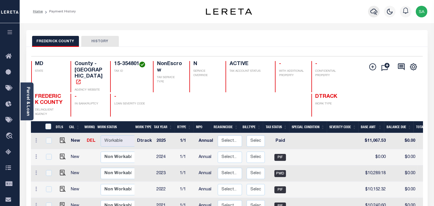
click at [377, 11] on icon "button" at bounding box center [374, 12] width 7 height 6
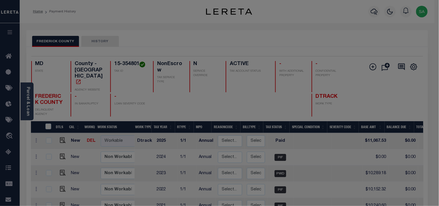
click at [360, 13] on body "Home Payment History Profile Sign out" at bounding box center [219, 181] width 439 height 363
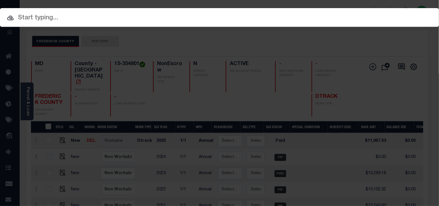
paste input "10023224"
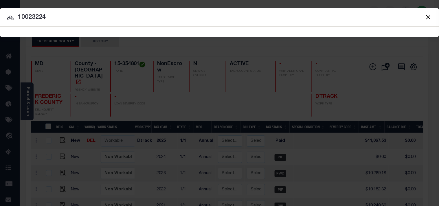
type input "10023224"
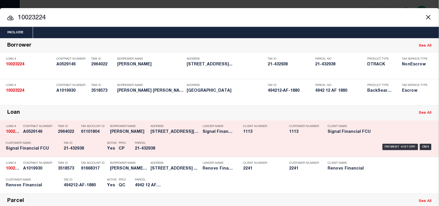
click at [91, 151] on h5 "21-432938" at bounding box center [84, 148] width 41 height 5
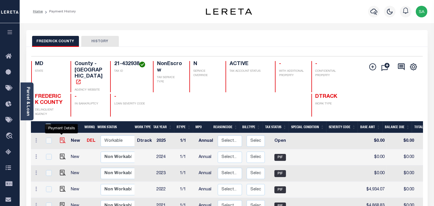
click at [60, 137] on img "" at bounding box center [63, 140] width 6 height 6
checkbox input "true"
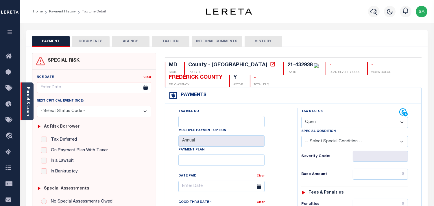
click at [27, 100] on link "Parcel & Loan" at bounding box center [28, 101] width 4 height 29
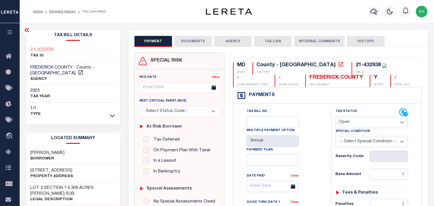
click at [355, 123] on select "- Select Status Code - Open Due/Unpaid Paid Incomplete No Tax Due Internal Refu…" at bounding box center [372, 122] width 73 height 11
select select "PYD"
click at [336, 117] on select "- Select Status Code - Open Due/Unpaid Paid Incomplete No Tax Due Internal Refu…" at bounding box center [372, 122] width 73 height 11
type input "[DATE]"
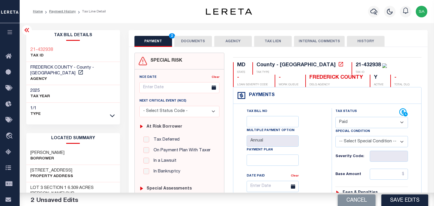
click at [190, 37] on button "DOCUMENTS" at bounding box center [194, 41] width 38 height 11
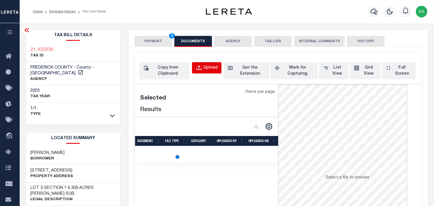
click at [205, 72] on button "Upload" at bounding box center [207, 67] width 30 height 11
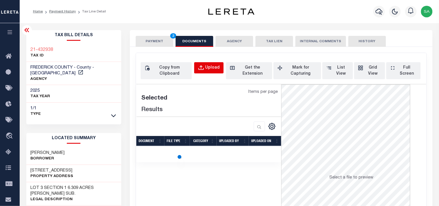
select select "POP"
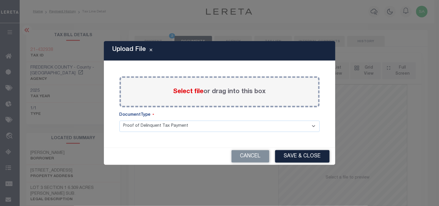
click at [191, 89] on span "Select file" at bounding box center [188, 92] width 30 height 6
click at [0, 0] on input "Select file or drag into this box" at bounding box center [0, 0] width 0 height 0
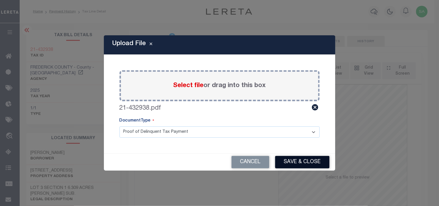
click at [297, 157] on button "Save & Close" at bounding box center [302, 162] width 54 height 12
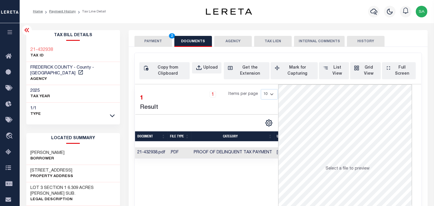
click at [158, 45] on button "PAYMENT 2" at bounding box center [154, 41] width 38 height 11
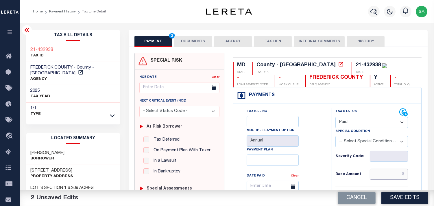
click at [391, 176] on input "text" at bounding box center [389, 174] width 38 height 11
paste input "5,550.54"
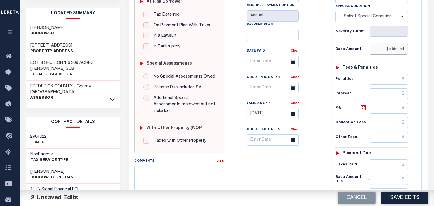
scroll to position [193, 0]
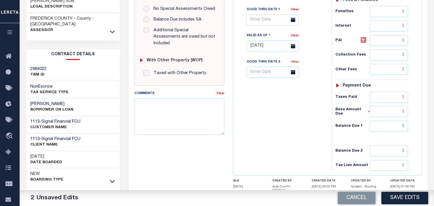
type input "$5,550.54"
click at [397, 131] on input "text" at bounding box center [389, 126] width 38 height 11
type input "$0.00"
drag, startPoint x: 311, startPoint y: 122, endPoint x: 312, endPoint y: 125, distance: 3.7
click at [311, 123] on div "Tax Bill No Multiple Payment Option Annual Payment Plan" at bounding box center [281, 43] width 93 height 256
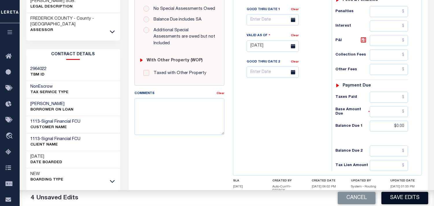
click at [404, 196] on button "Save Edits" at bounding box center [405, 198] width 47 height 12
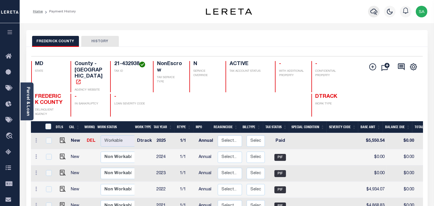
click at [373, 15] on icon "button" at bounding box center [374, 11] width 7 height 7
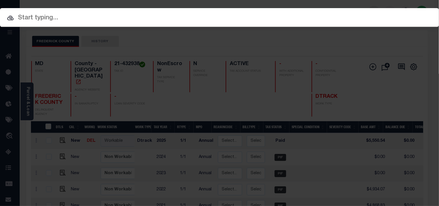
click at [348, 14] on div "Include Loans TBM Customers Borrowers Payments (Lender Non-Disb) Payments (Lend…" at bounding box center [219, 103] width 439 height 206
paste input "10023935"
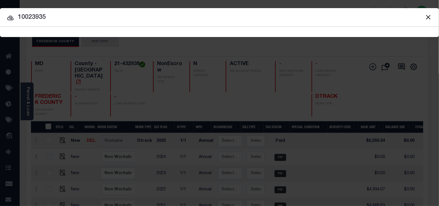
type input "10023935"
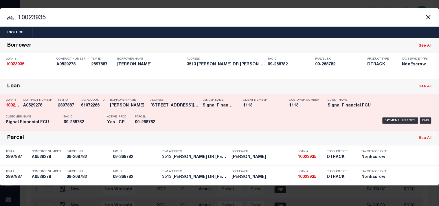
click at [89, 114] on div "Tax ID 09-268782" at bounding box center [84, 120] width 41 height 17
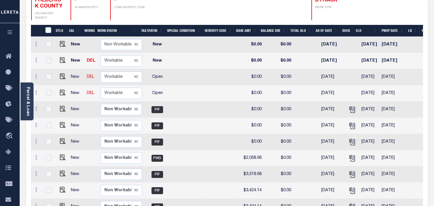
scroll to position [64, 0]
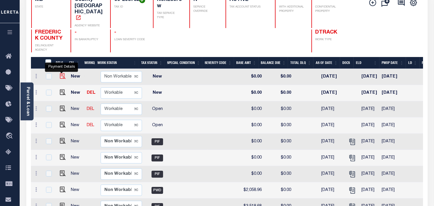
click at [61, 73] on img "" at bounding box center [63, 76] width 6 height 6
checkbox input "true"
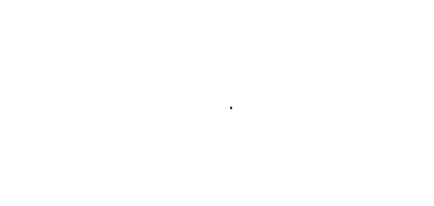
checkbox input "false"
type input "Semi Annual"
type input "[DATE]"
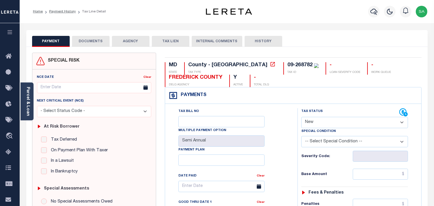
drag, startPoint x: 350, startPoint y: 122, endPoint x: 346, endPoint y: 127, distance: 6.2
click at [350, 122] on select "- Select Status Code - Open Due/Unpaid Paid Incomplete No Tax Due Internal Refu…" at bounding box center [355, 122] width 107 height 11
select select "PYD"
click at [302, 117] on select "- Select Status Code - Open Due/Unpaid Paid Incomplete No Tax Due Internal Refu…" at bounding box center [355, 122] width 107 height 11
type input "[DATE]"
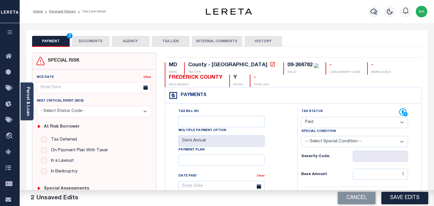
drag, startPoint x: 77, startPoint y: 39, endPoint x: 98, endPoint y: 44, distance: 21.5
click at [77, 39] on button "DOCUMENTS" at bounding box center [91, 41] width 38 height 11
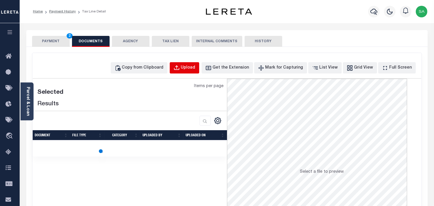
click at [196, 69] on div "Upload" at bounding box center [188, 68] width 14 height 6
select select "POP"
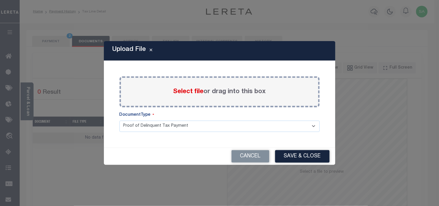
click at [183, 92] on span "Select file" at bounding box center [188, 92] width 30 height 6
click at [0, 0] on input "Select file or drag into this box" at bounding box center [0, 0] width 0 height 0
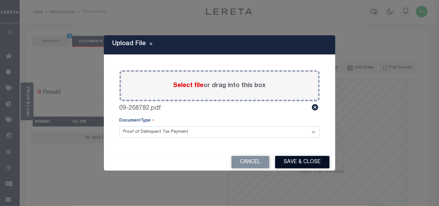
click at [304, 163] on button "Save & Close" at bounding box center [302, 162] width 54 height 12
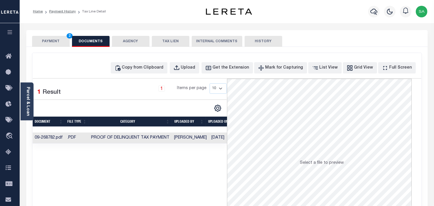
click at [51, 42] on button "PAYMENT 2" at bounding box center [51, 41] width 38 height 11
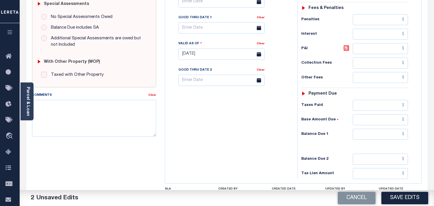
scroll to position [203, 0]
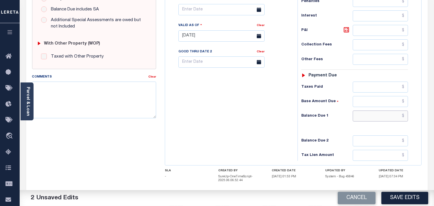
click at [386, 120] on input "text" at bounding box center [380, 116] width 55 height 11
type input "$0.00"
click at [289, 120] on div "Tax Bill No Multiple Payment Option Semi Annual Payment Plan Clear" at bounding box center [230, 33] width 127 height 256
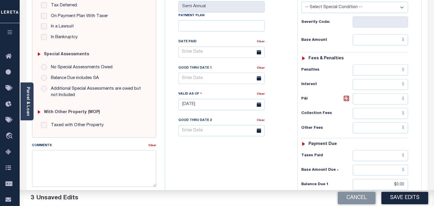
scroll to position [74, 0]
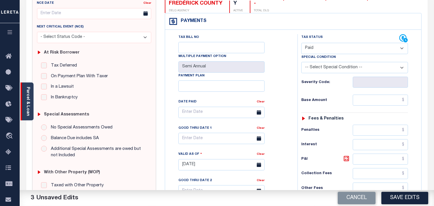
click at [32, 101] on div "Parcel & Loan" at bounding box center [27, 101] width 13 height 38
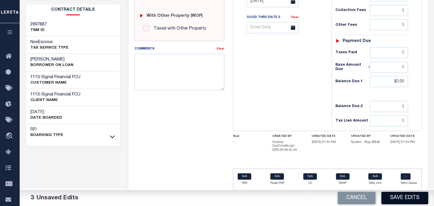
scroll to position [239, 0]
click at [391, 198] on button "Save Edits" at bounding box center [405, 198] width 47 height 12
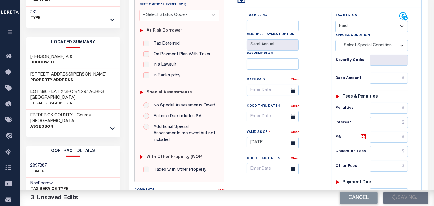
scroll to position [78, 0]
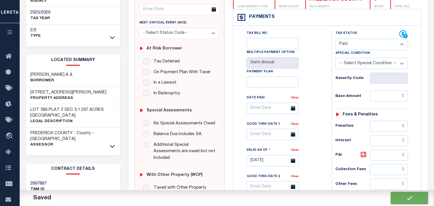
checkbox input "false"
type input "$0"
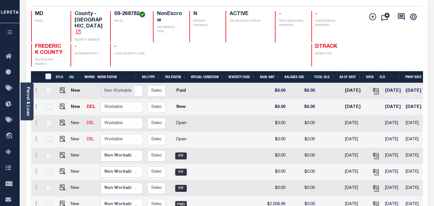
scroll to position [36, 0]
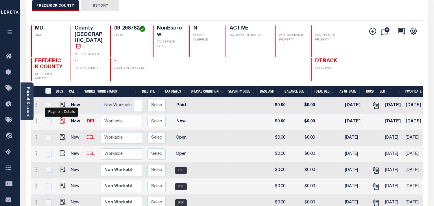
click at [60, 118] on img "" at bounding box center [63, 121] width 6 height 6
checkbox input "true"
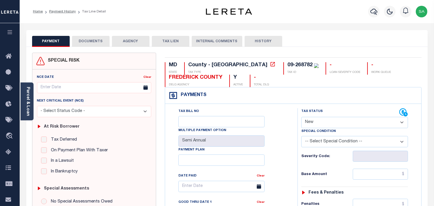
click at [311, 125] on select "- Select Status Code - Open Due/Unpaid Paid Incomplete No Tax Due Internal Refu…" at bounding box center [355, 122] width 107 height 11
select select "PYD"
click at [302, 117] on select "- Select Status Code - Open Due/Unpaid Paid Incomplete No Tax Due Internal Refu…" at bounding box center [355, 122] width 107 height 11
type input "[DATE]"
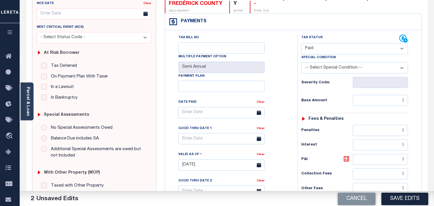
scroll to position [193, 0]
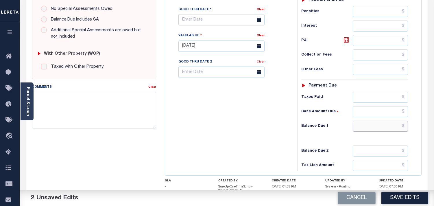
click at [390, 128] on input "text" at bounding box center [380, 126] width 55 height 11
type input "$0.00"
click at [258, 128] on div "Tax Bill No Multiple Payment Option Semi Annual Payment Plan Clear" at bounding box center [230, 43] width 127 height 256
click at [87, 108] on textarea "Comments" at bounding box center [94, 110] width 124 height 36
paste textarea "Refer 2025 1/1 line for Document."
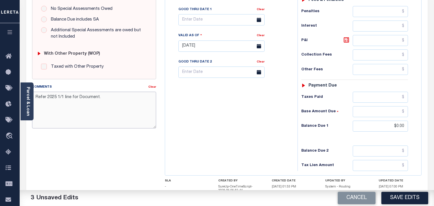
click at [58, 97] on textarea "Refer 2025 1/1 line for Document." at bounding box center [94, 110] width 124 height 36
type textarea "Refer 2025 2/2 line for Document."
click at [398, 198] on button "Save Edits" at bounding box center [405, 198] width 47 height 12
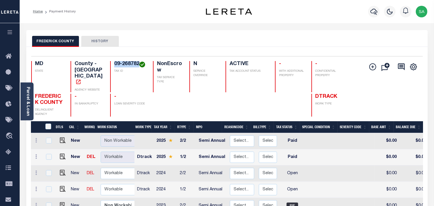
drag, startPoint x: 140, startPoint y: 63, endPoint x: 113, endPoint y: 63, distance: 26.6
click at [113, 63] on div "09-268782 TAX ID" at bounding box center [128, 76] width 36 height 31
copy h4 "09-268782"
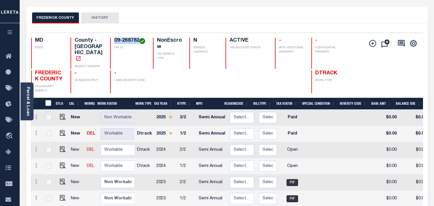
scroll to position [32, 0]
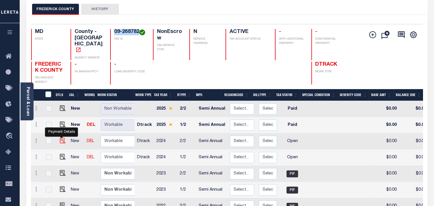
click at [61, 138] on img "" at bounding box center [63, 141] width 6 height 6
checkbox input "true"
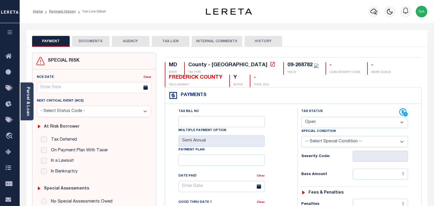
drag, startPoint x: 323, startPoint y: 117, endPoint x: 321, endPoint y: 125, distance: 8.4
click at [322, 120] on select "- Select Status Code - Open Due/Unpaid Paid Incomplete No Tax Due Internal Refu…" at bounding box center [355, 122] width 107 height 11
select select "PYD"
click at [302, 117] on select "- Select Status Code - Open Due/Unpaid Paid Incomplete No Tax Due Internal Refu…" at bounding box center [355, 122] width 107 height 11
type input "[DATE]"
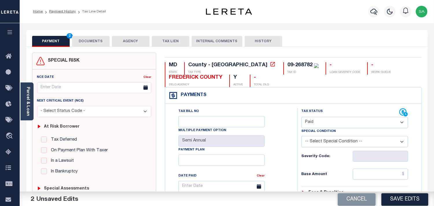
scroll to position [161, 0]
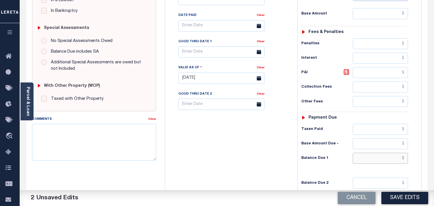
click at [382, 160] on input "text" at bounding box center [380, 158] width 55 height 11
type input "$0.00"
click at [237, 152] on div "Tax Bill No Multiple Payment Option Semi Annual Payment Plan Clear" at bounding box center [230, 76] width 127 height 256
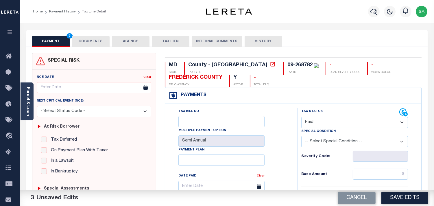
click at [86, 45] on button "DOCUMENTS" at bounding box center [91, 41] width 38 height 11
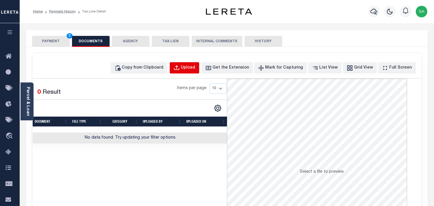
click at [193, 66] on div "Upload" at bounding box center [188, 68] width 14 height 6
select select "POP"
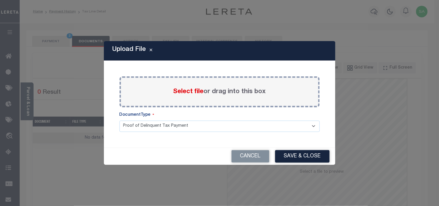
click at [184, 91] on span "Select file" at bounding box center [188, 92] width 30 height 6
click at [0, 0] on input "Select file or drag into this box" at bounding box center [0, 0] width 0 height 0
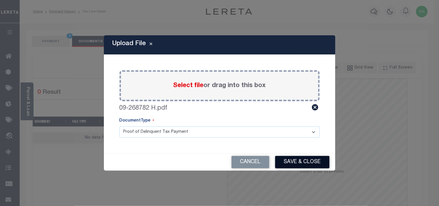
click at [287, 163] on button "Save & Close" at bounding box center [302, 162] width 54 height 12
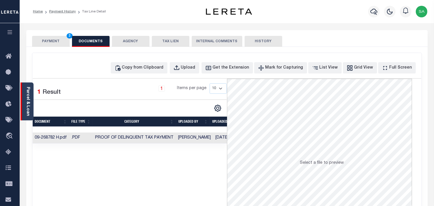
click at [26, 105] on link "Parcel & Loan" at bounding box center [28, 101] width 4 height 29
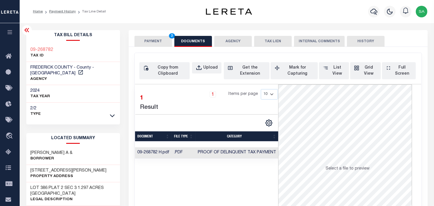
click at [164, 41] on button "PAYMENT 3" at bounding box center [154, 41] width 38 height 11
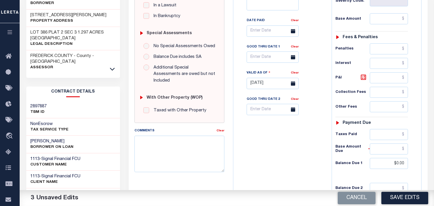
scroll to position [161, 0]
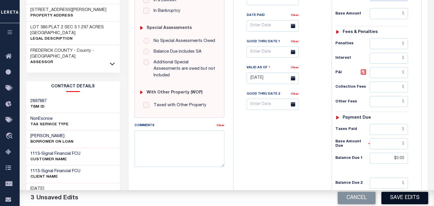
click at [402, 199] on button "Save Edits" at bounding box center [405, 198] width 47 height 12
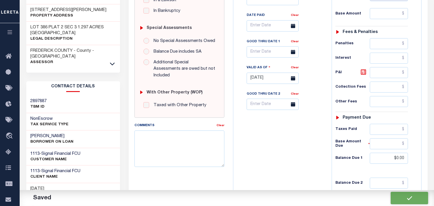
checkbox input "false"
type input "$0"
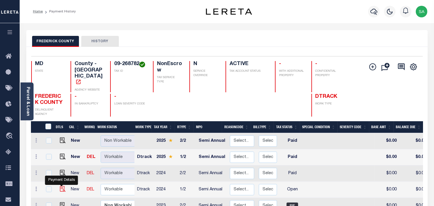
click at [60, 186] on img "" at bounding box center [63, 189] width 6 height 6
checkbox input "true"
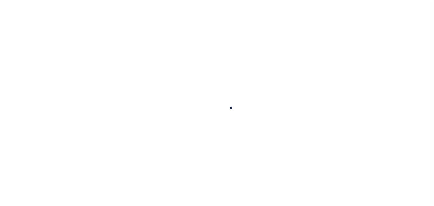
checkbox input "false"
type input "Semi Annual"
type input "10/01/2024"
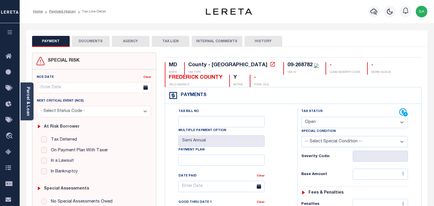
click at [328, 125] on select "- Select Status Code - Open Due/Unpaid Paid Incomplete No Tax Due Internal Refu…" at bounding box center [355, 122] width 107 height 11
select select "PYD"
click at [302, 117] on select "- Select Status Code - Open Due/Unpaid Paid Incomplete No Tax Due Internal Refu…" at bounding box center [355, 122] width 107 height 11
type input "[DATE]"
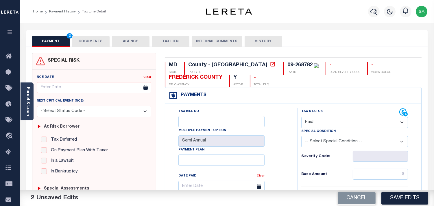
click at [93, 40] on button "DOCUMENTS" at bounding box center [91, 41] width 38 height 11
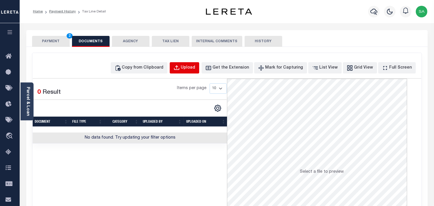
click at [191, 71] on button "Upload" at bounding box center [185, 67] width 30 height 11
select select "POP"
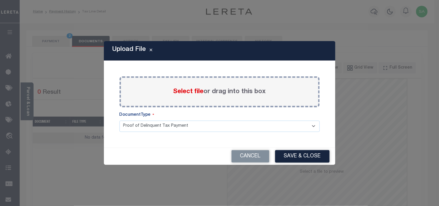
click at [185, 93] on span "Select file" at bounding box center [188, 92] width 30 height 6
click at [0, 0] on input "Select file or drag into this box" at bounding box center [0, 0] width 0 height 0
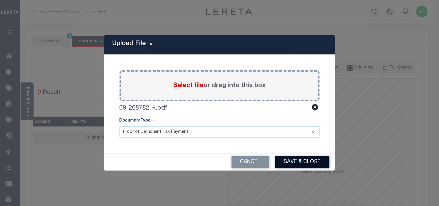
click at [288, 162] on button "Save & Close" at bounding box center [302, 162] width 54 height 12
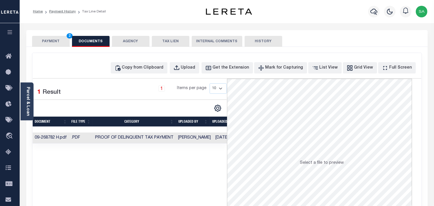
click at [214, 139] on td "[DATE]" at bounding box center [229, 138] width 30 height 11
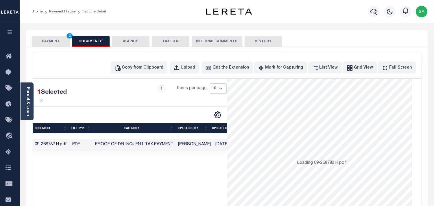
click at [63, 40] on button "PAYMENT 2" at bounding box center [51, 41] width 38 height 11
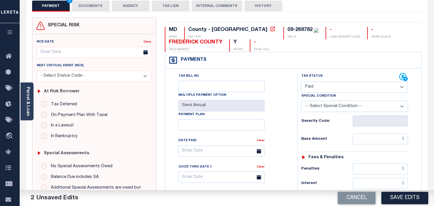
scroll to position [225, 0]
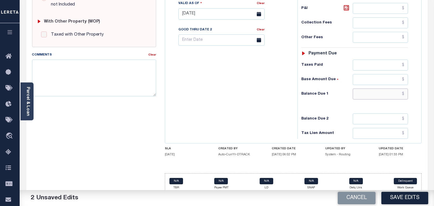
click at [381, 96] on input "text" at bounding box center [380, 94] width 55 height 11
type input "$0.00"
click at [297, 93] on div "Tax Status Status" at bounding box center [356, 11] width 127 height 256
click at [403, 194] on button "Save Edits" at bounding box center [405, 198] width 47 height 12
